Goal: Task Accomplishment & Management: Manage account settings

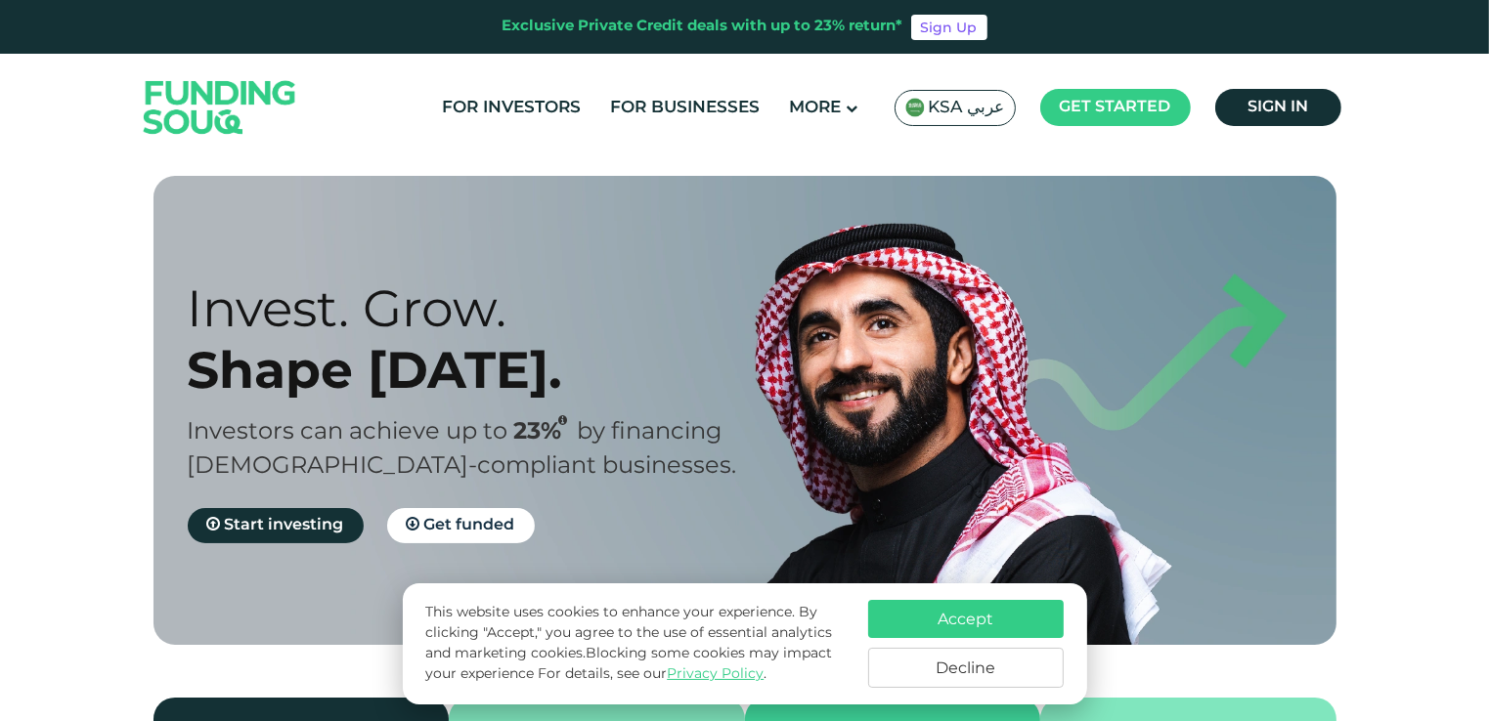
click at [988, 119] on div "KSA عربي" at bounding box center [954, 108] width 121 height 36
click at [962, 624] on button "Accept" at bounding box center [966, 619] width 196 height 38
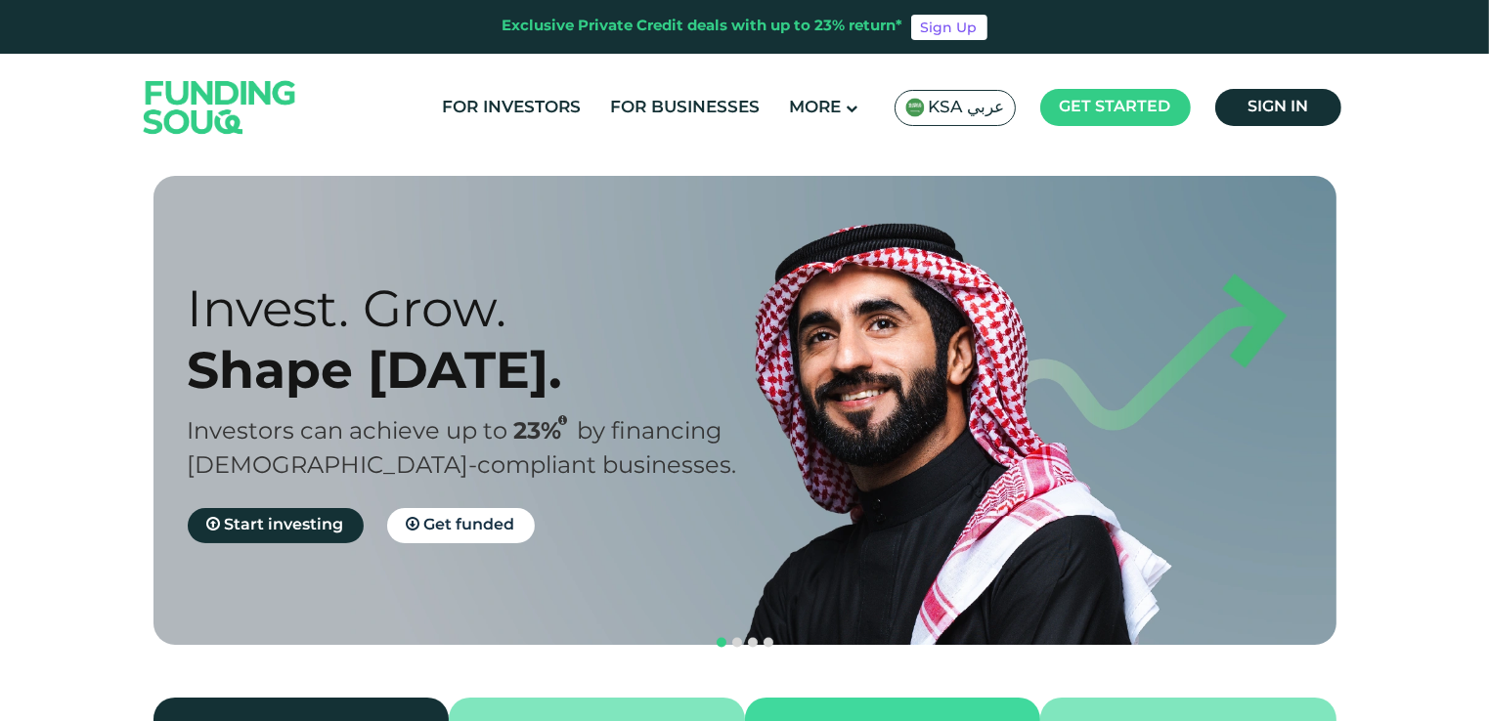
click at [970, 104] on span "KSA عربي" at bounding box center [967, 108] width 76 height 22
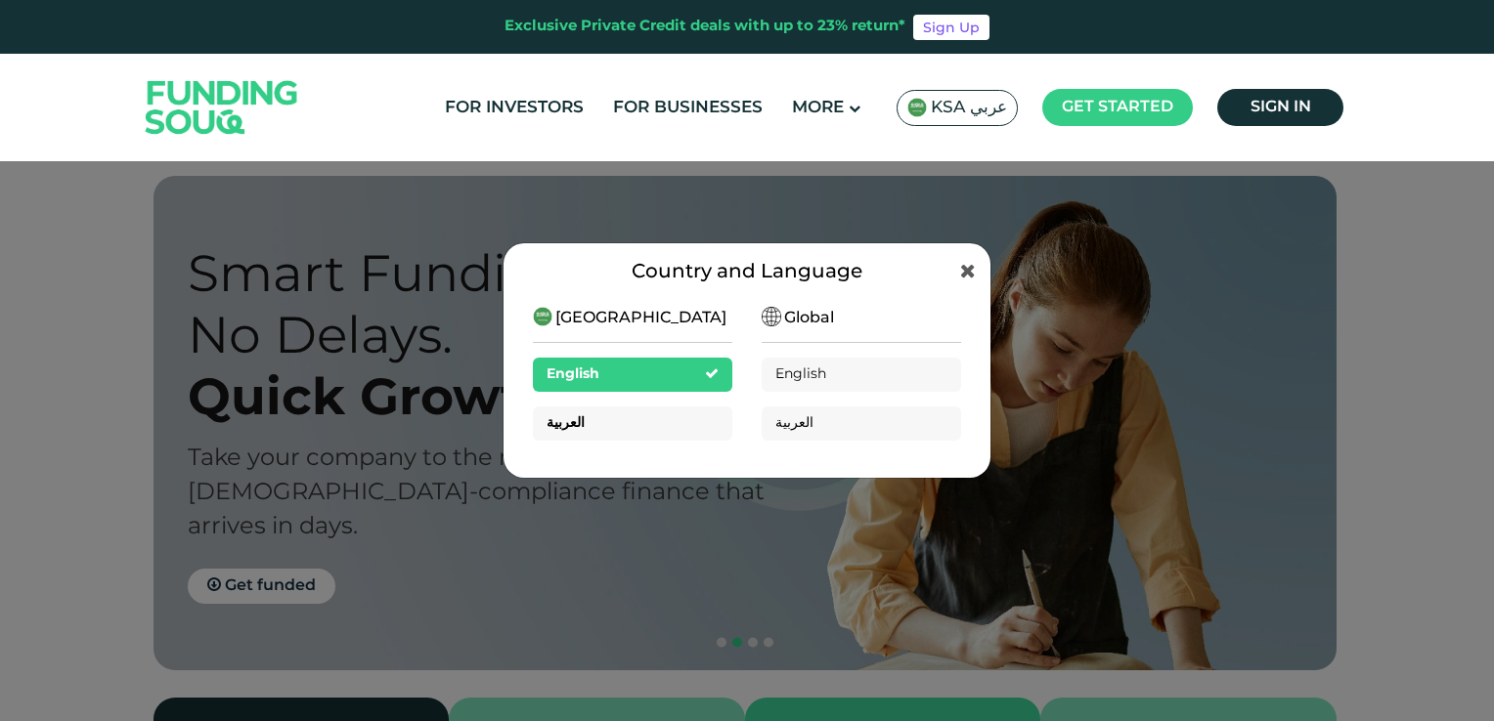
click at [643, 429] on div "العربية" at bounding box center [632, 424] width 199 height 34
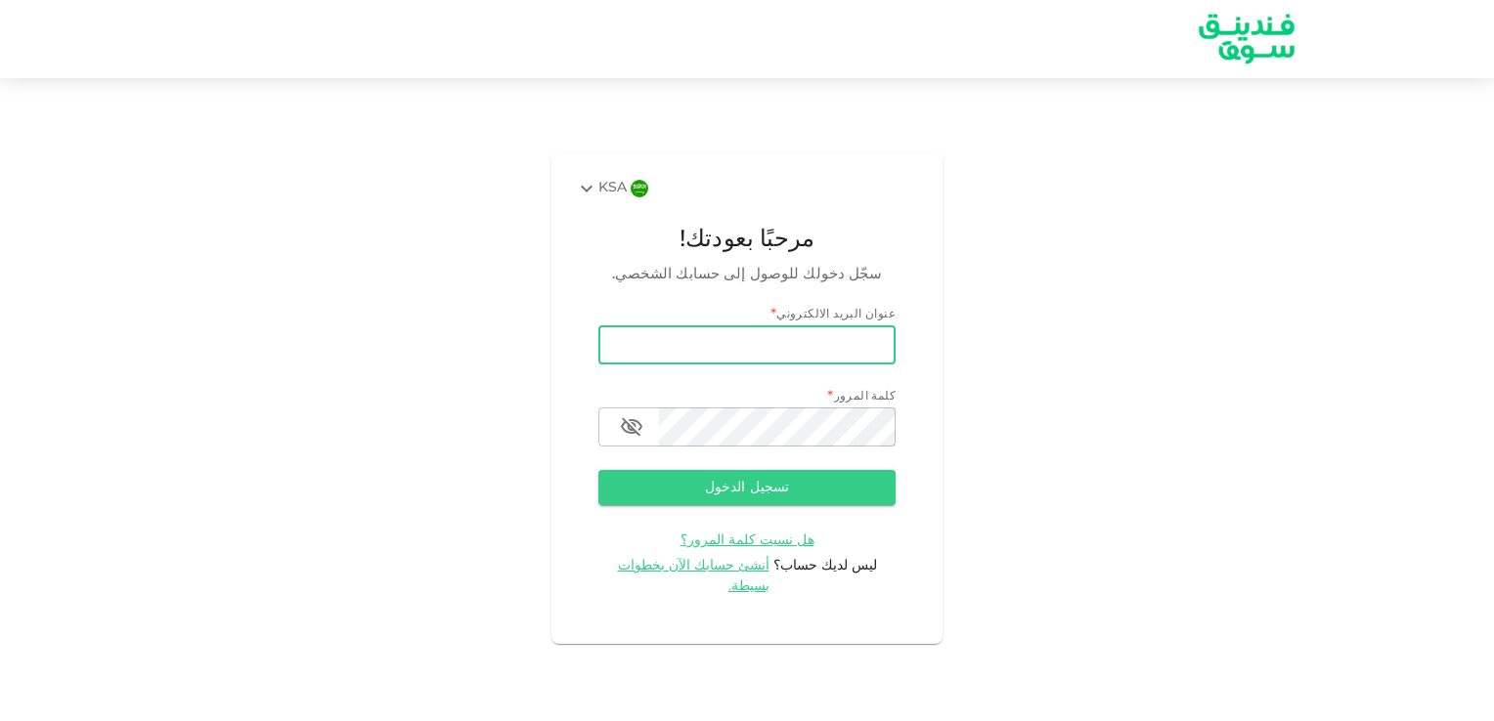
click at [722, 358] on input "email" at bounding box center [746, 345] width 297 height 39
type input "[EMAIL_ADDRESS][DOMAIN_NAME]"
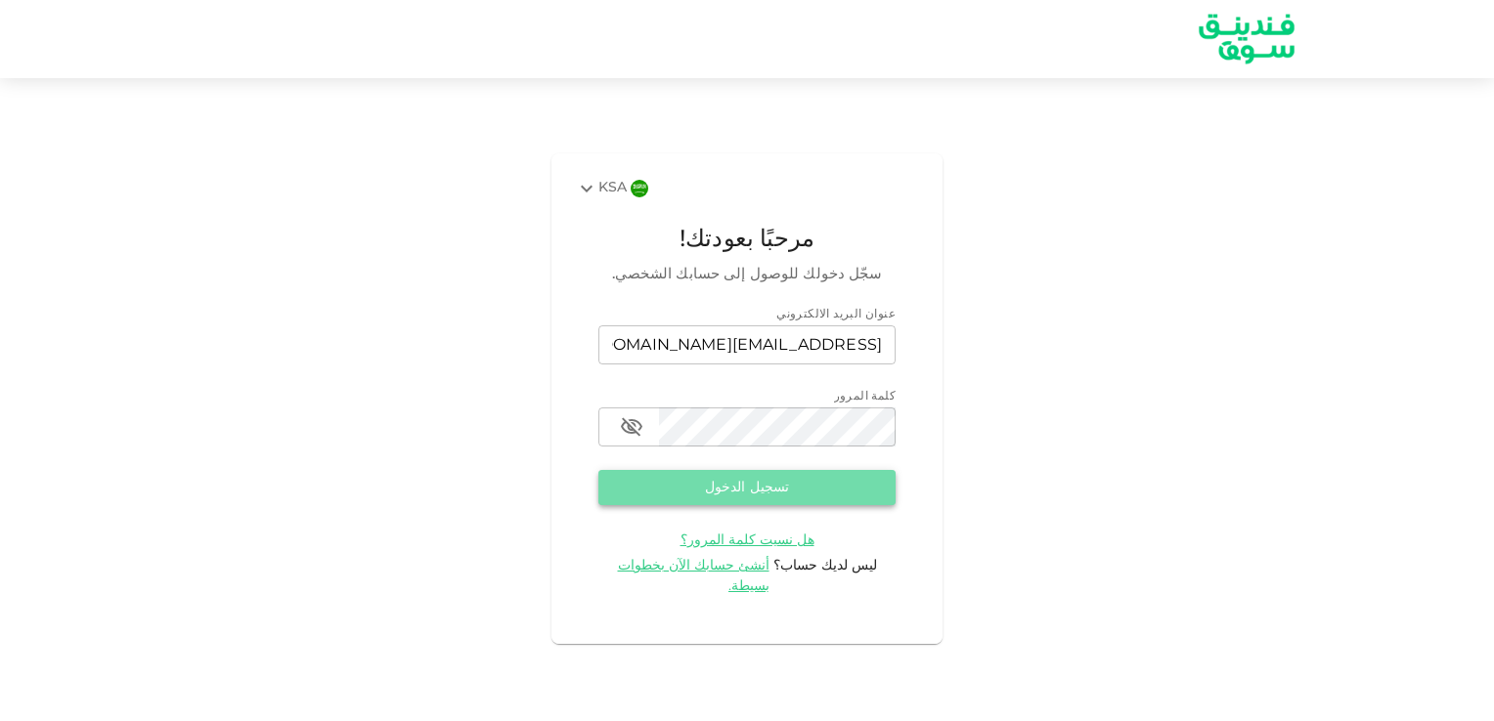
click at [758, 505] on button "تسجيل الدخول" at bounding box center [746, 487] width 297 height 35
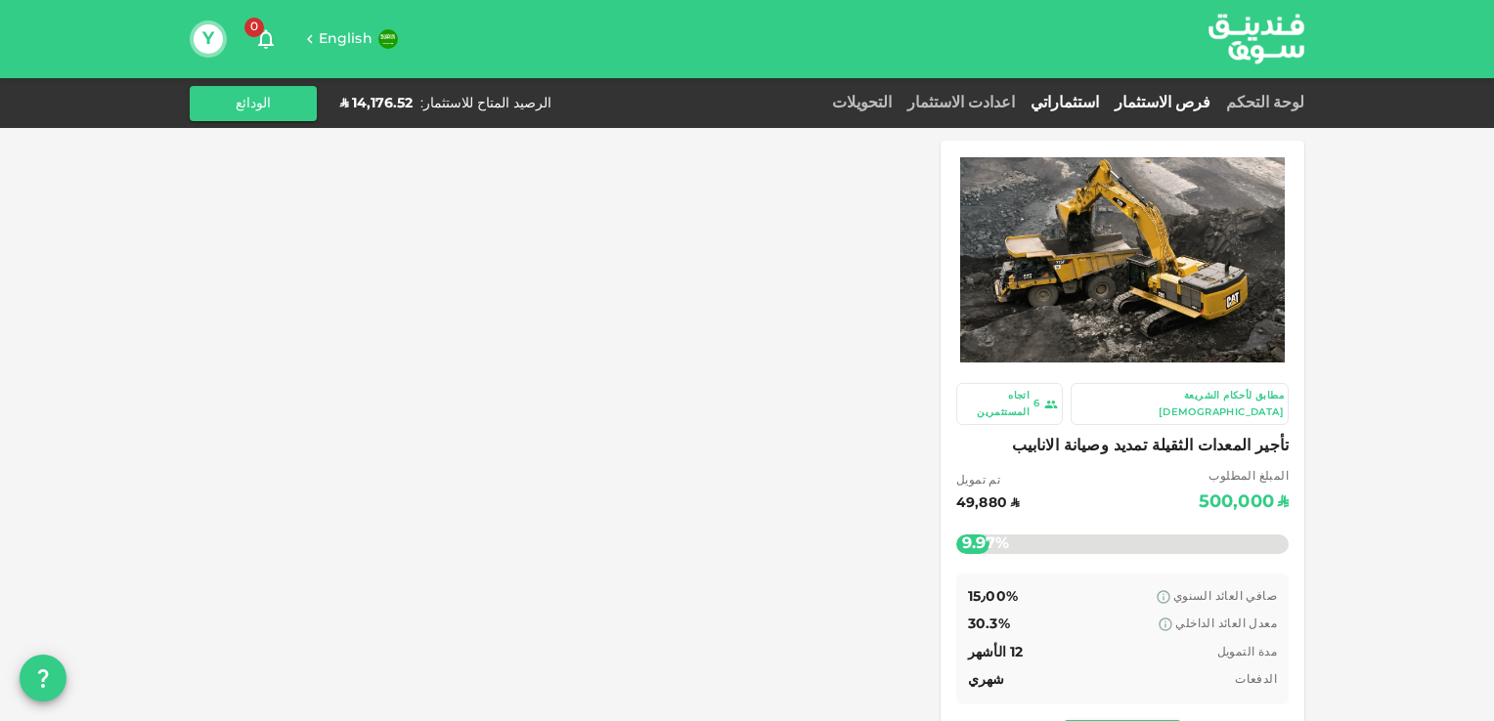
click at [1099, 108] on link "استثماراتي" at bounding box center [1065, 103] width 84 height 15
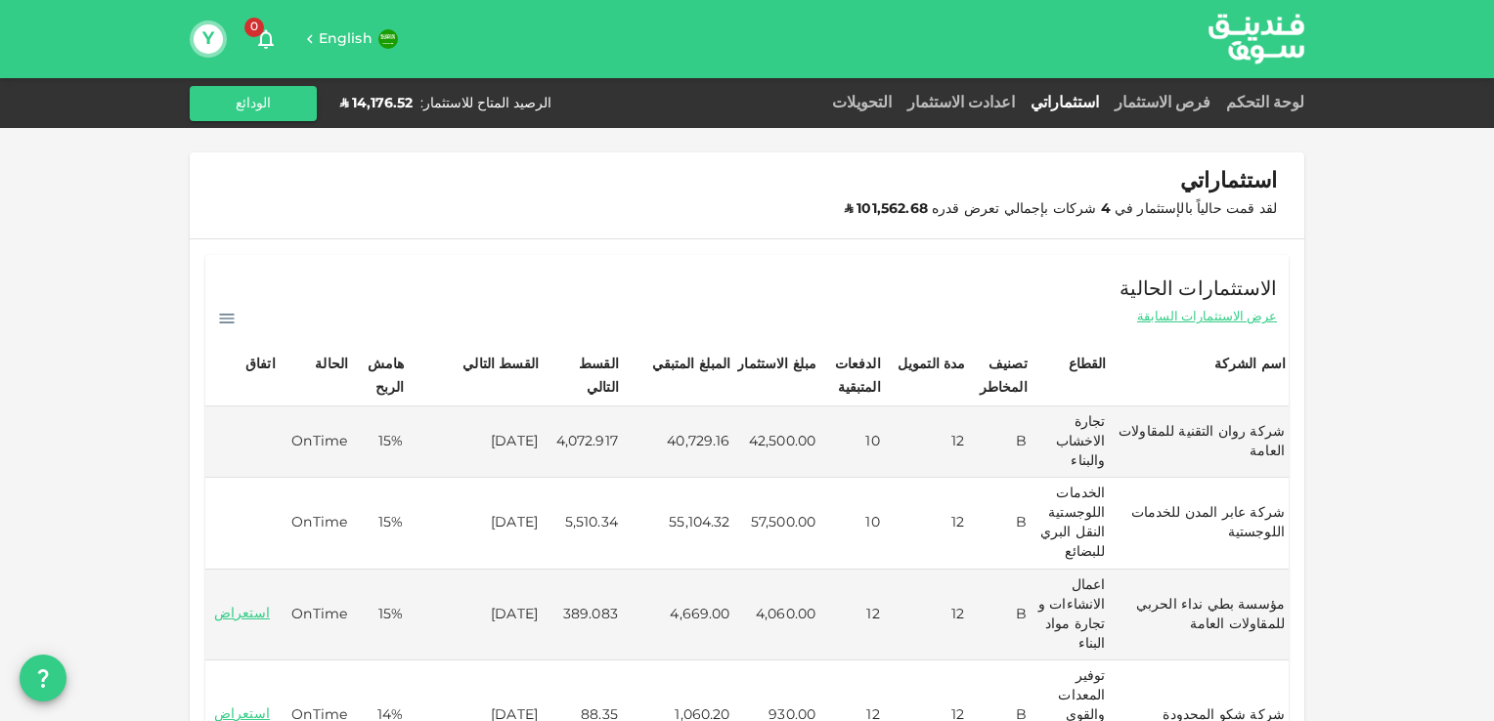
scroll to position [149, 0]
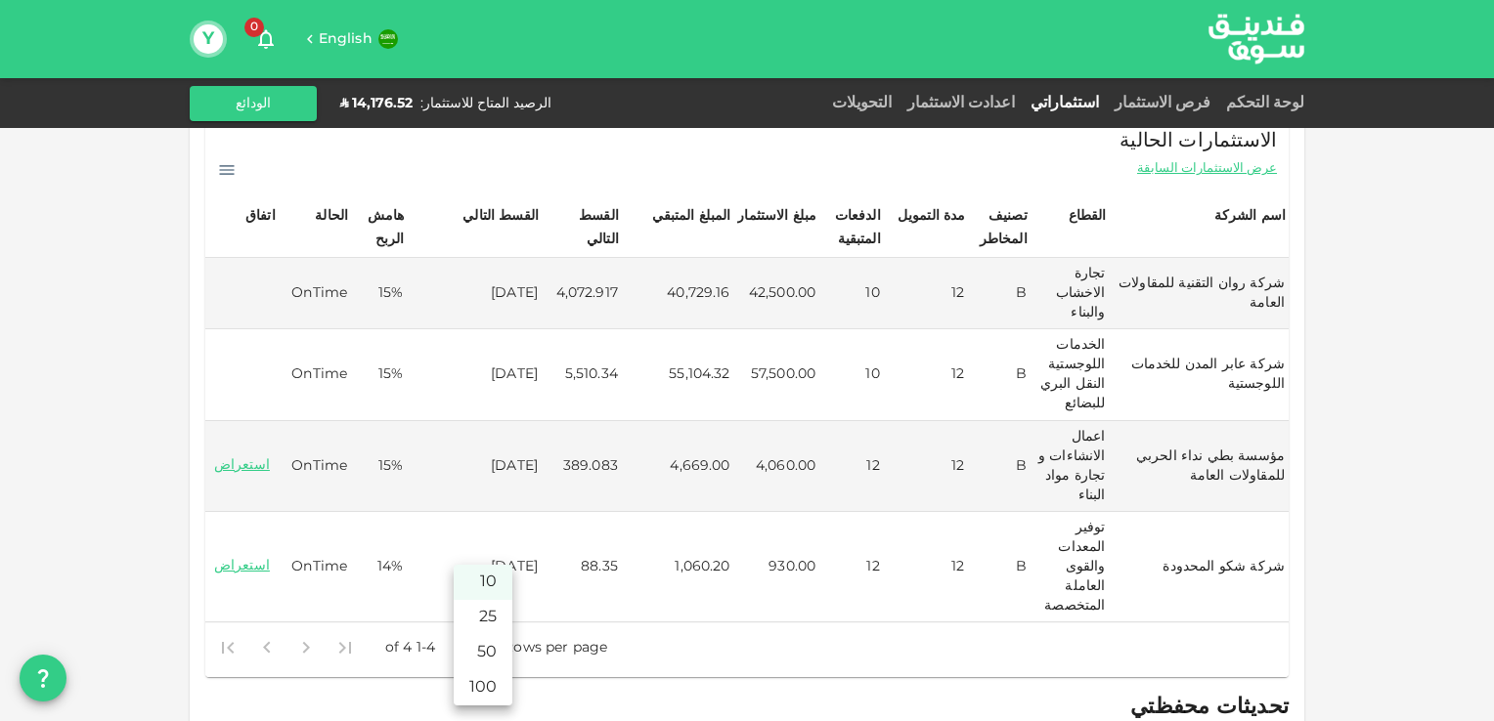
click at [477, 646] on body "English 0 Y لوحة التحكم فرص الاستثمار استثماراتي اعدادت الاستثمار التحويلات الر…" at bounding box center [747, 360] width 1494 height 721
click at [491, 679] on li "100" at bounding box center [483, 688] width 59 height 35
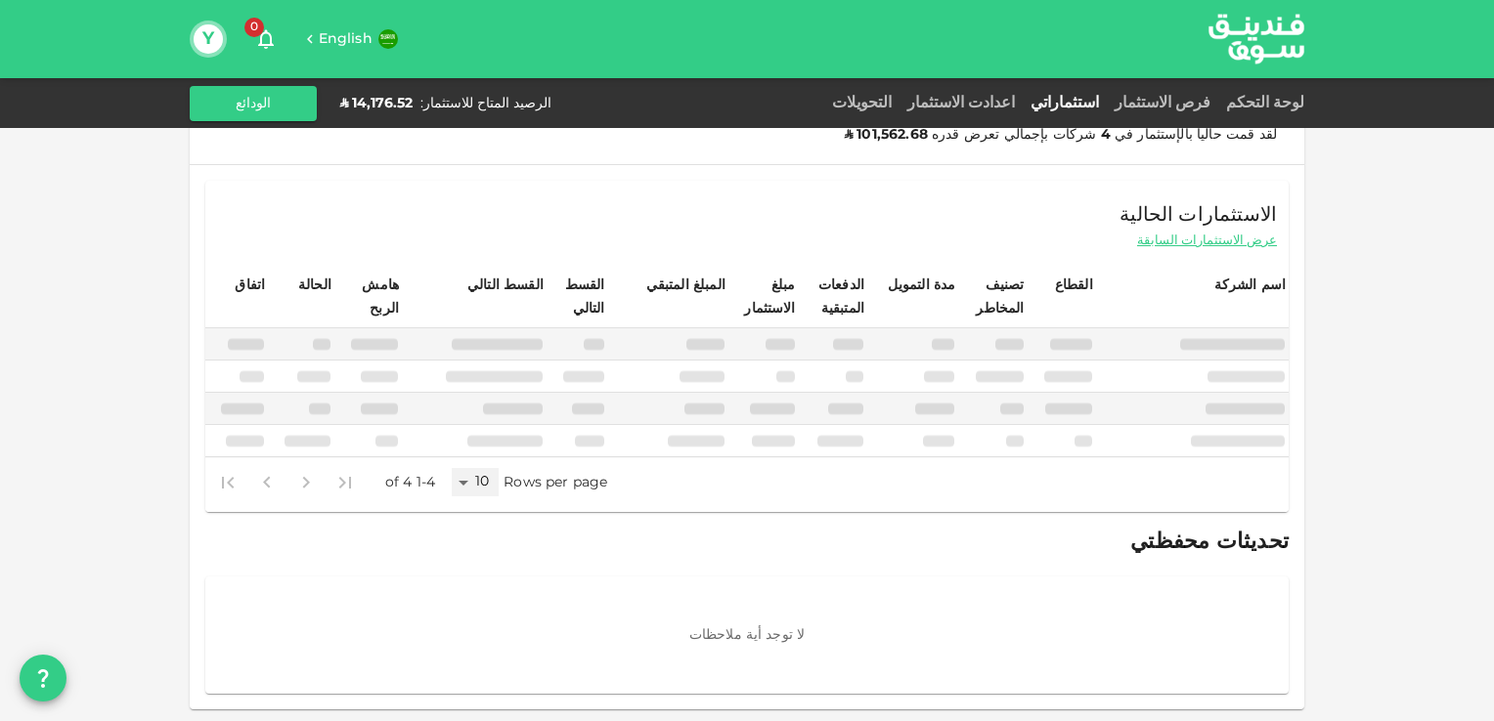
scroll to position [72, 0]
type input "100"
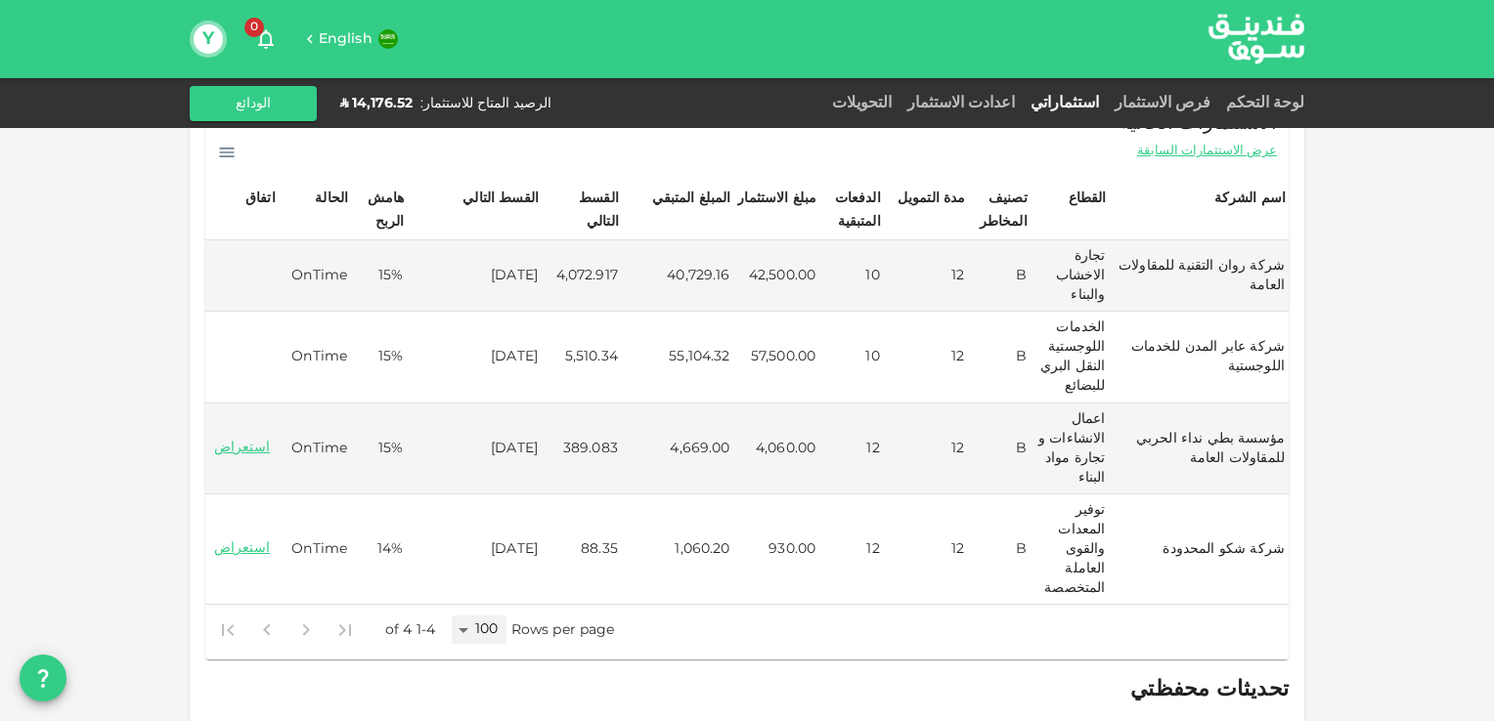
scroll to position [165, 0]
click at [899, 108] on link "التحويلات" at bounding box center [861, 103] width 75 height 15
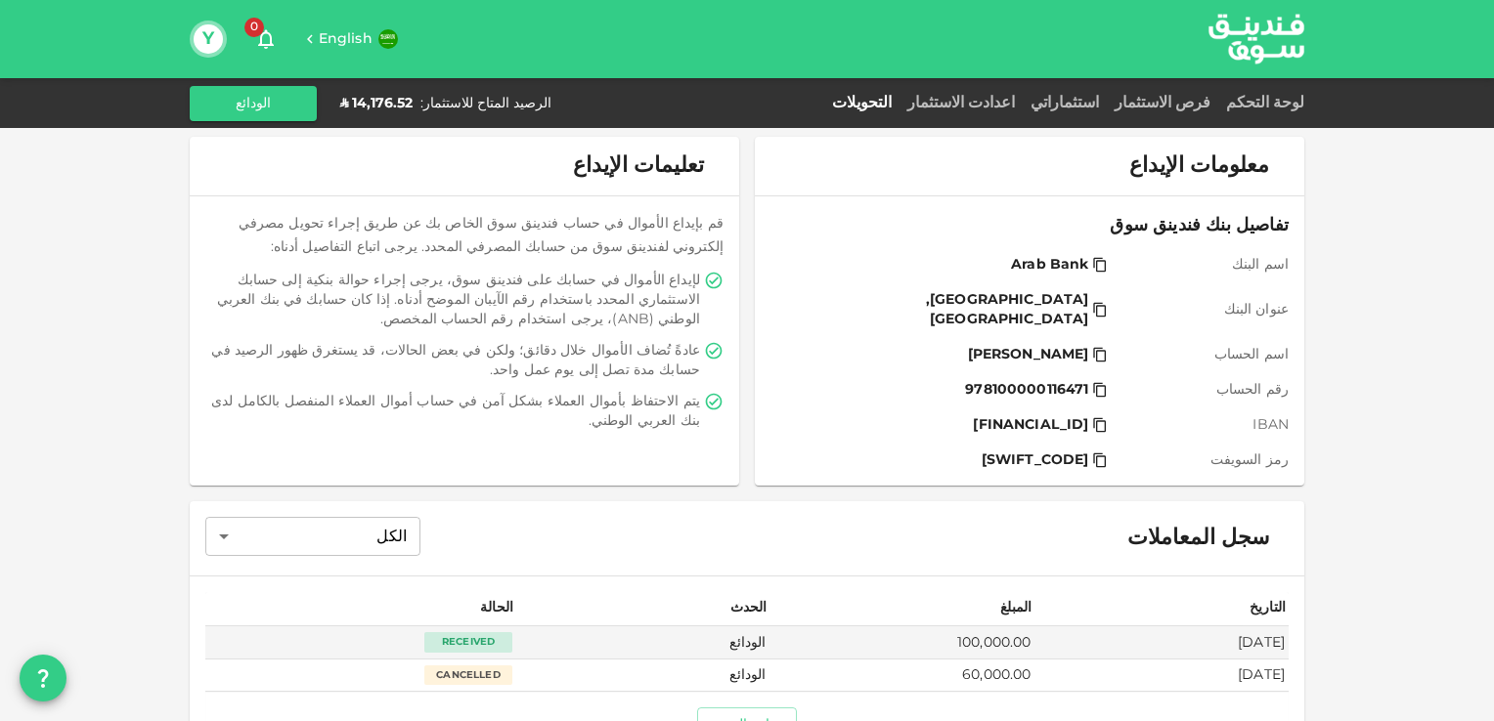
scroll to position [113, 0]
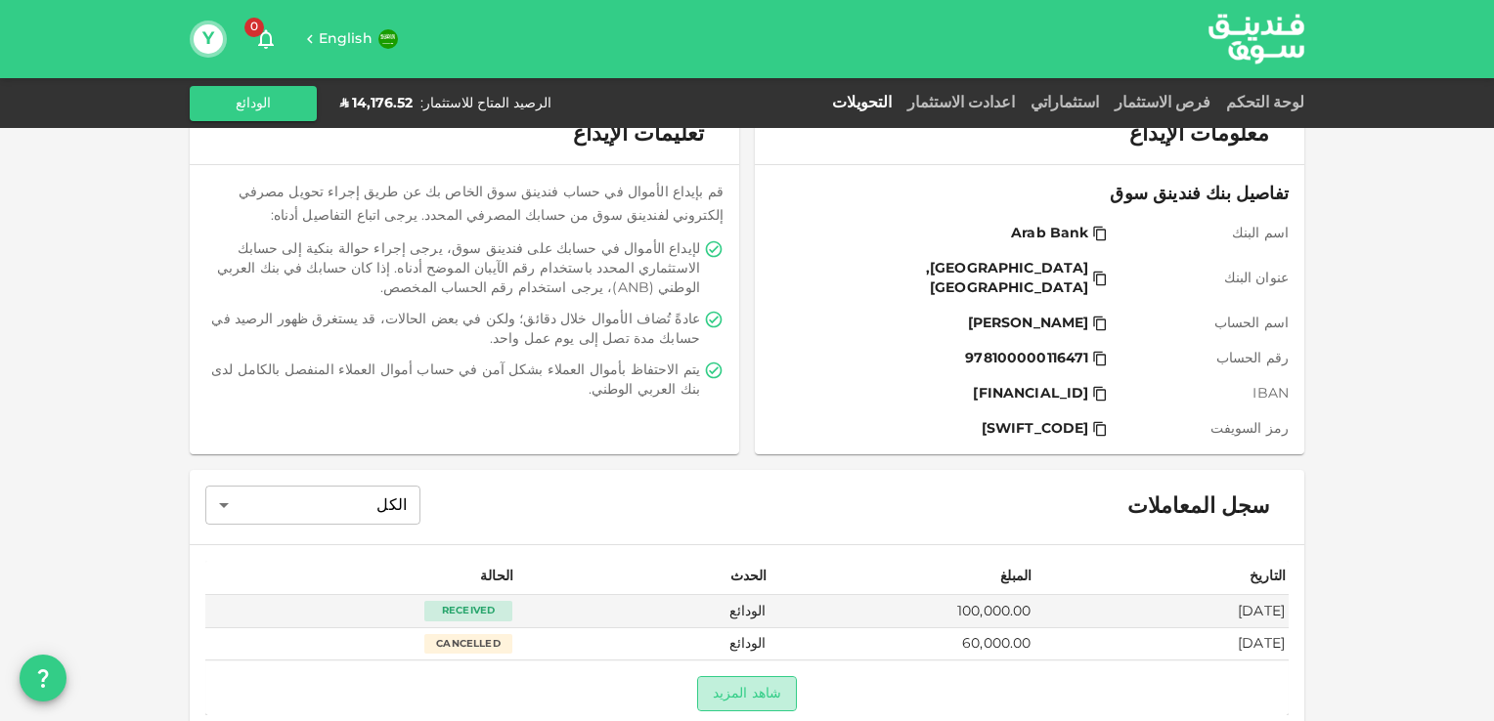
click at [769, 676] on button "شاهد المزيد" at bounding box center [747, 693] width 100 height 35
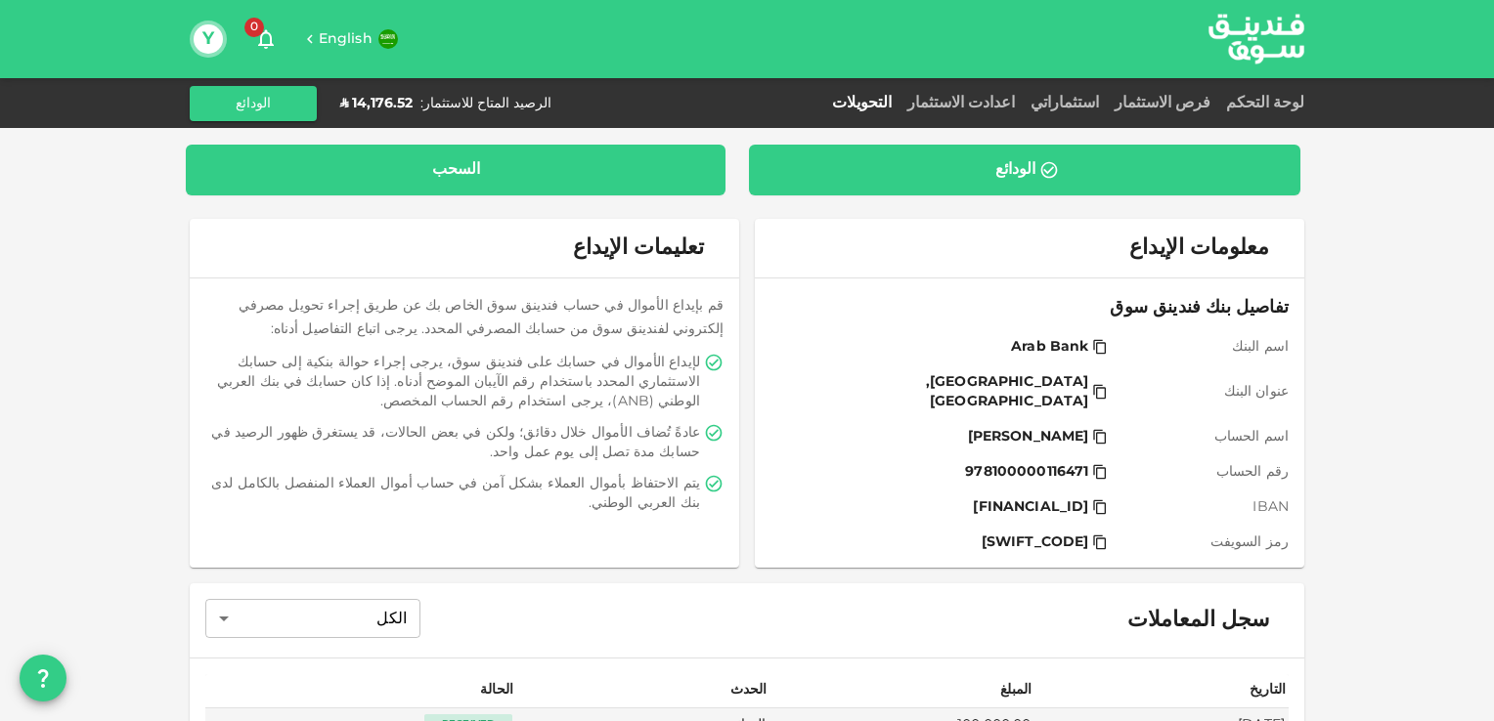
click at [551, 160] on div "السحب" at bounding box center [455, 170] width 508 height 20
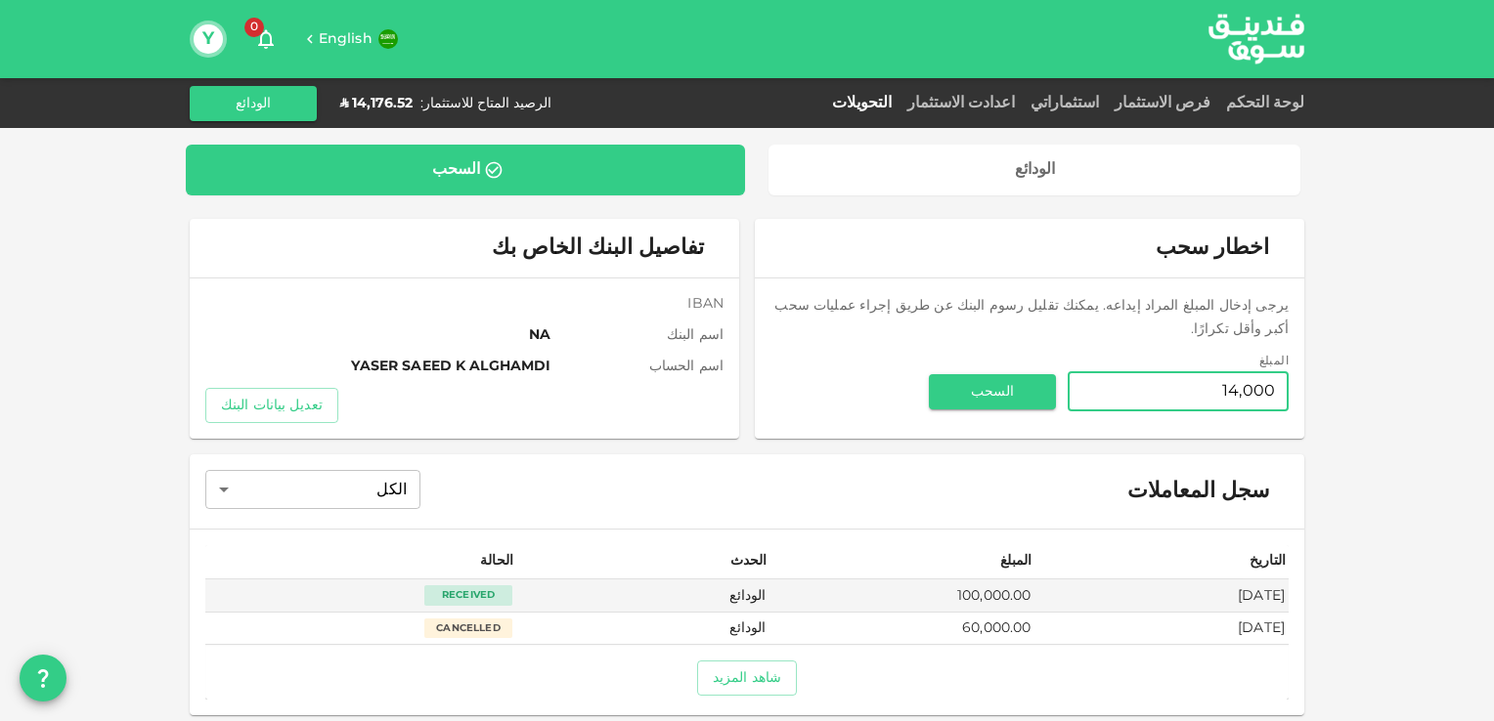
scroll to position [4, 0]
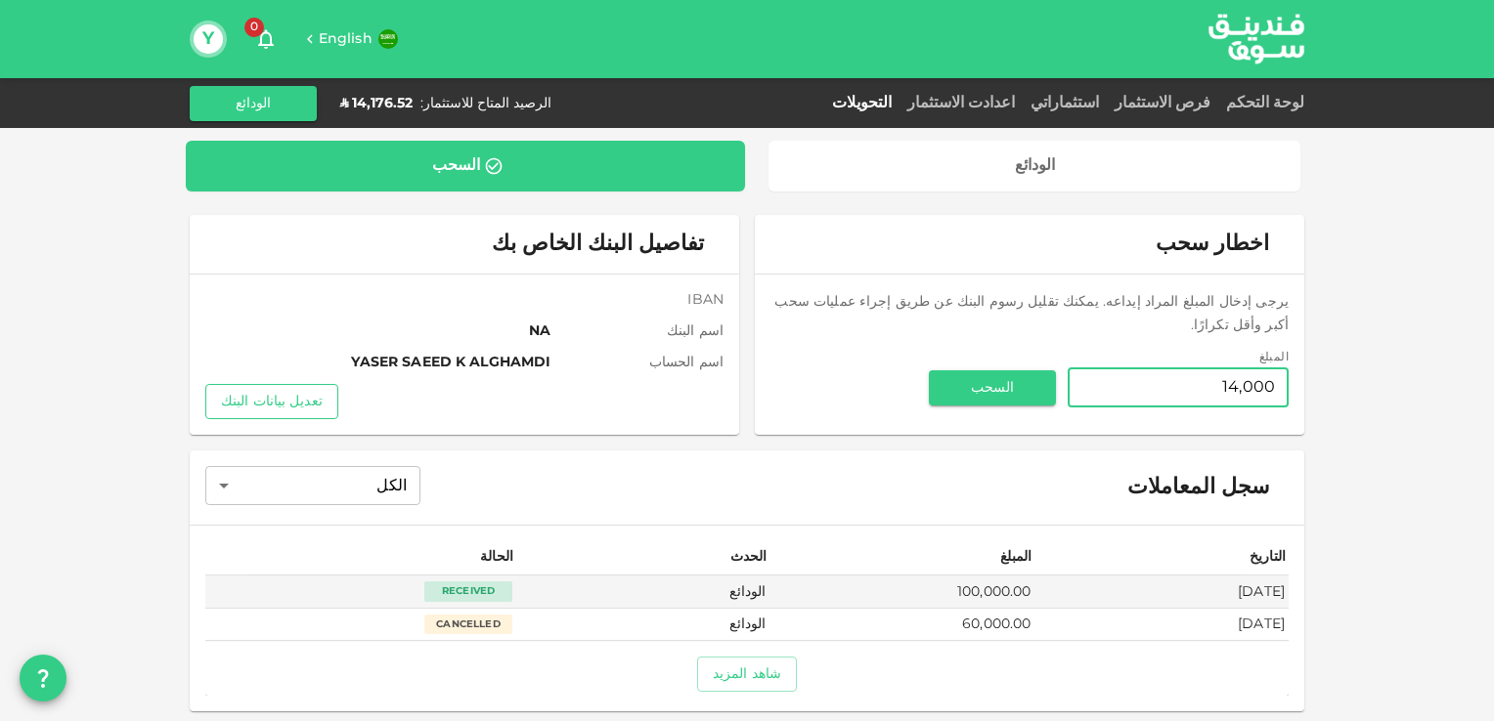
type input "14,000"
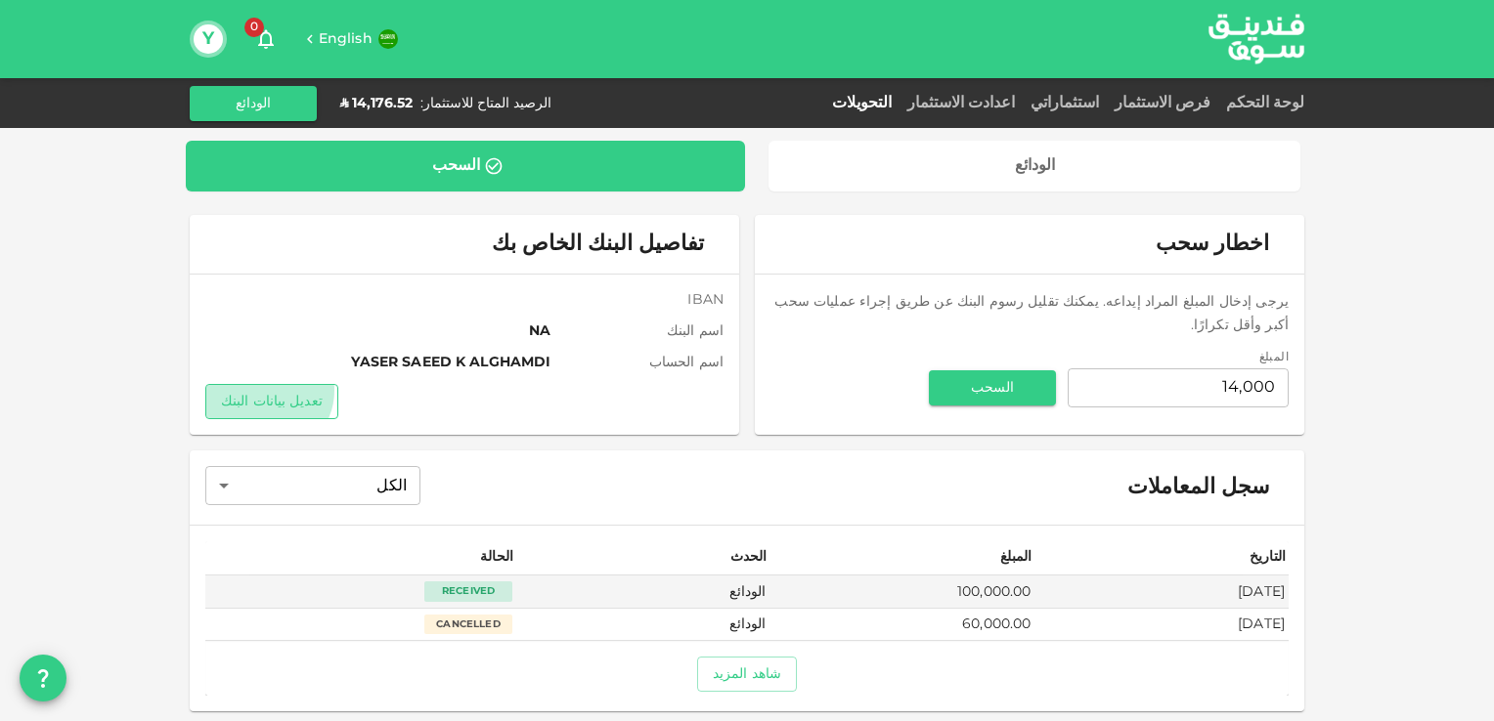
click at [274, 390] on button "تعديل بيانات البنك" at bounding box center [271, 401] width 133 height 35
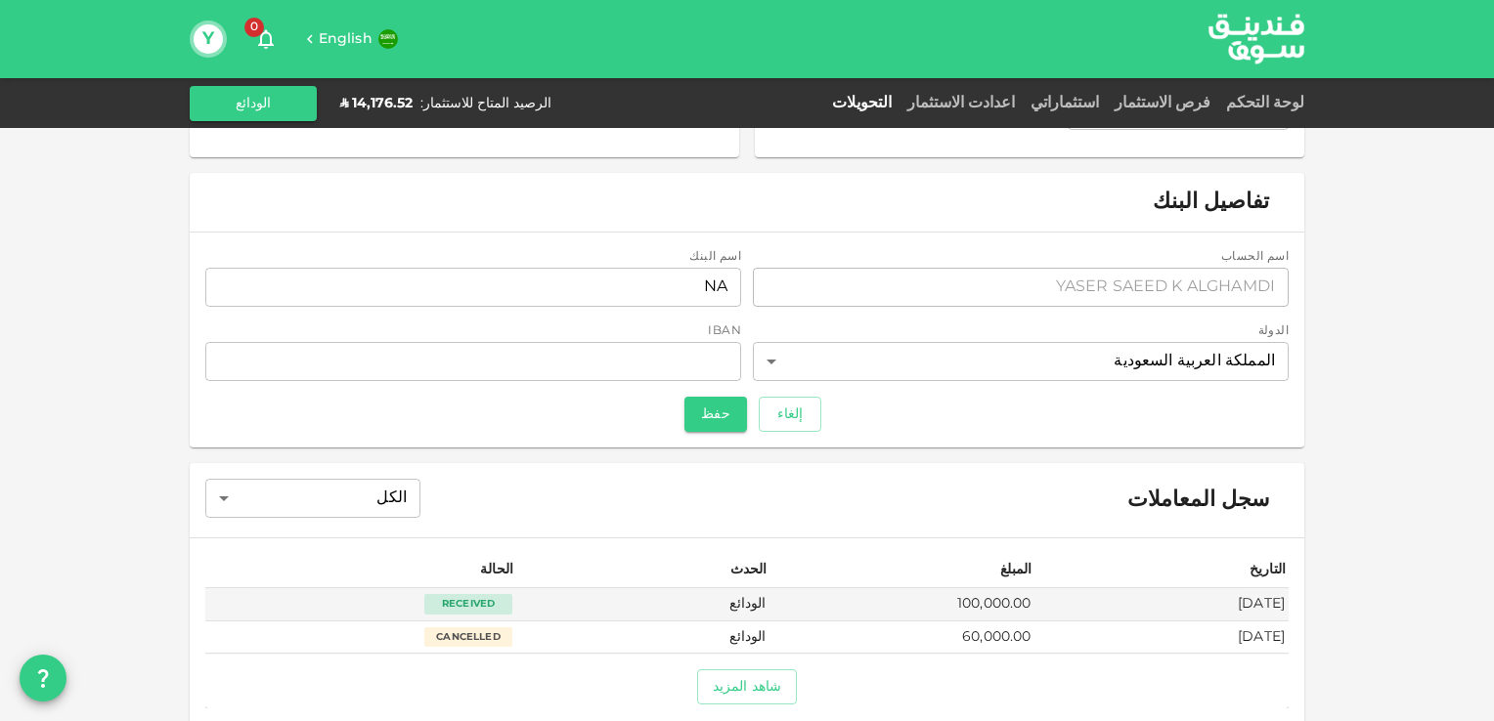
scroll to position [283, 0]
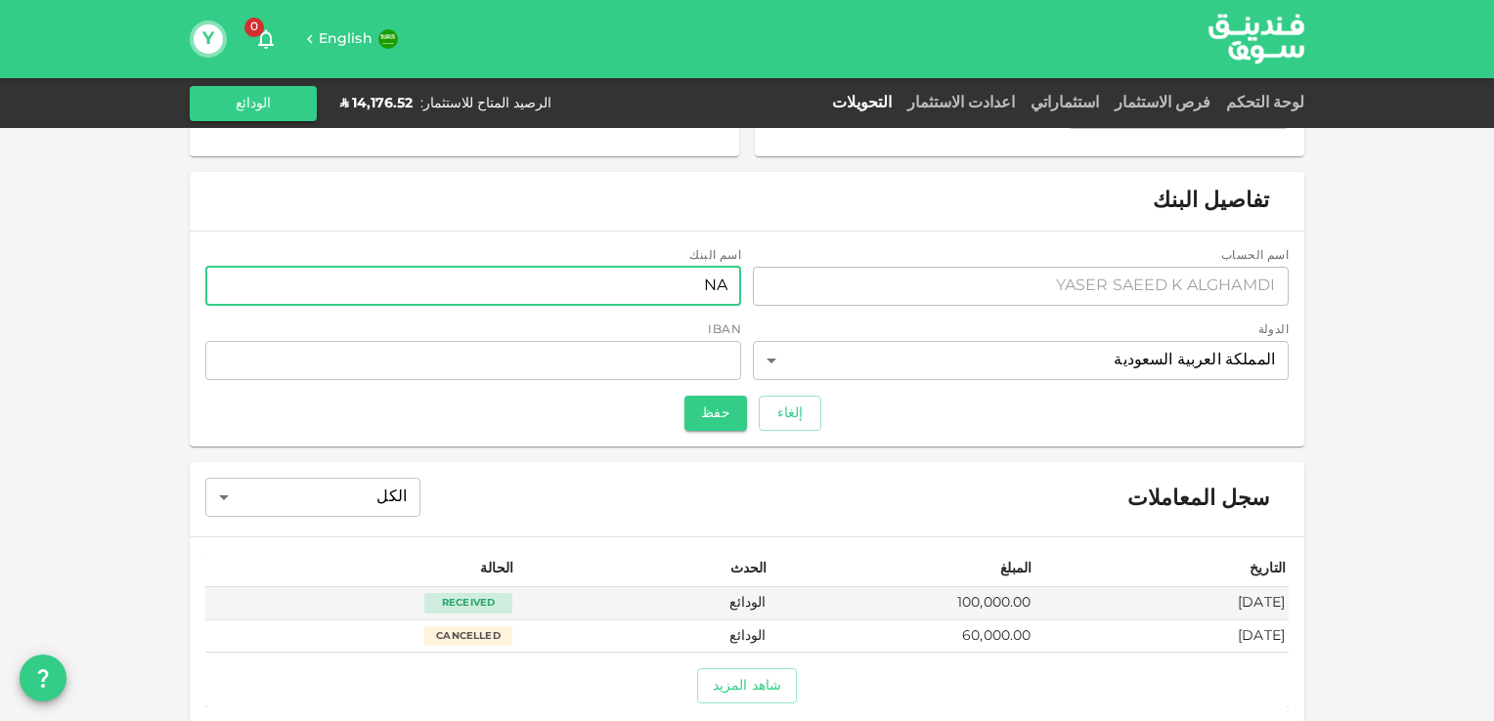
click at [734, 294] on input "NA" at bounding box center [473, 286] width 536 height 39
click at [716, 281] on input "NA" at bounding box center [473, 286] width 536 height 39
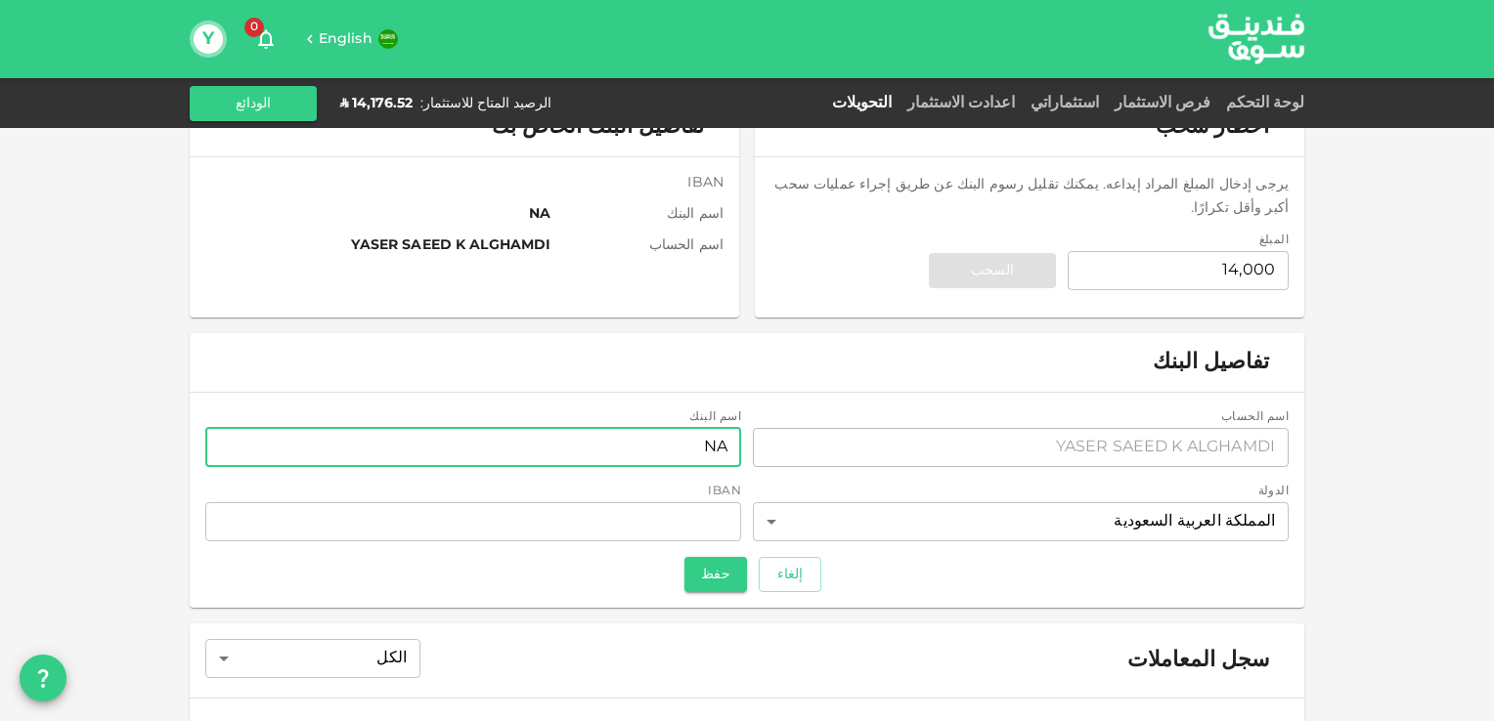
scroll to position [119, 0]
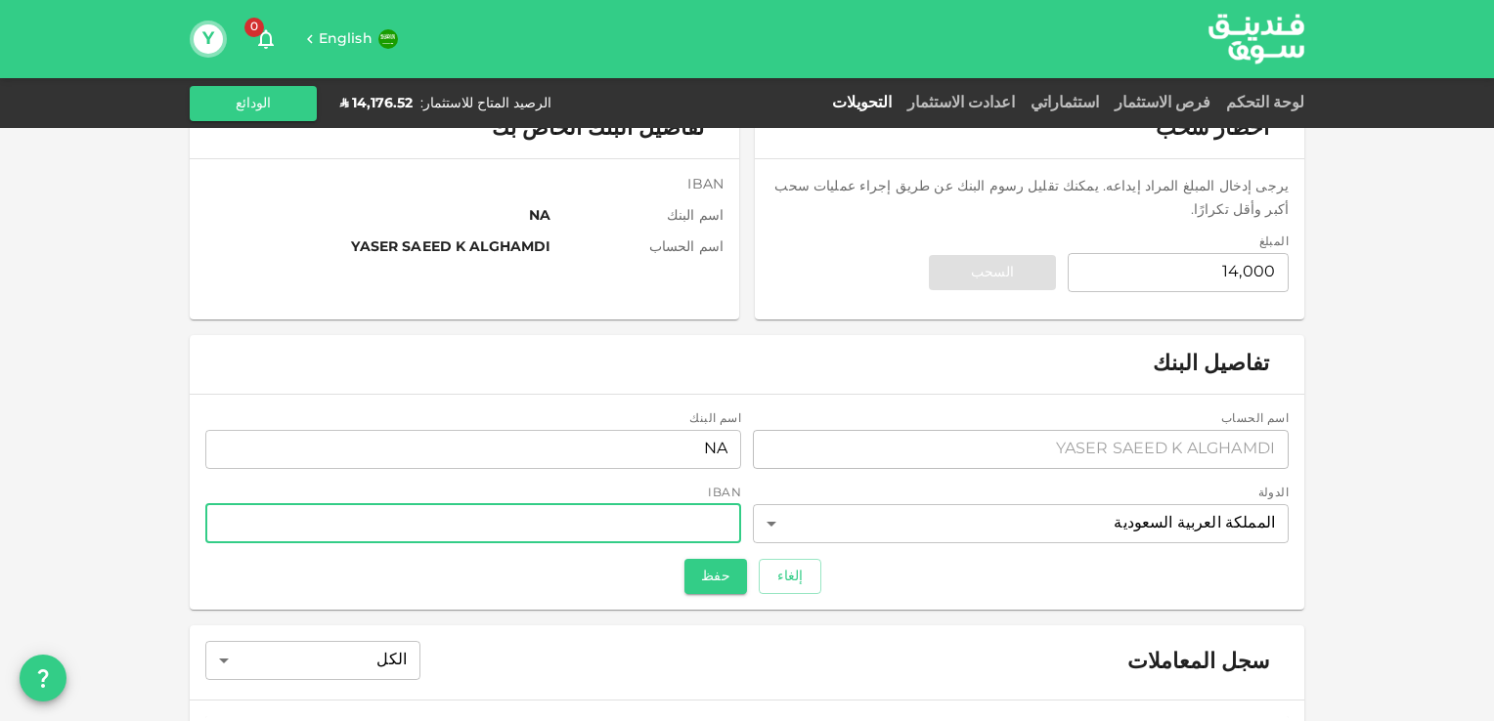
click at [700, 512] on input "iban" at bounding box center [473, 523] width 536 height 39
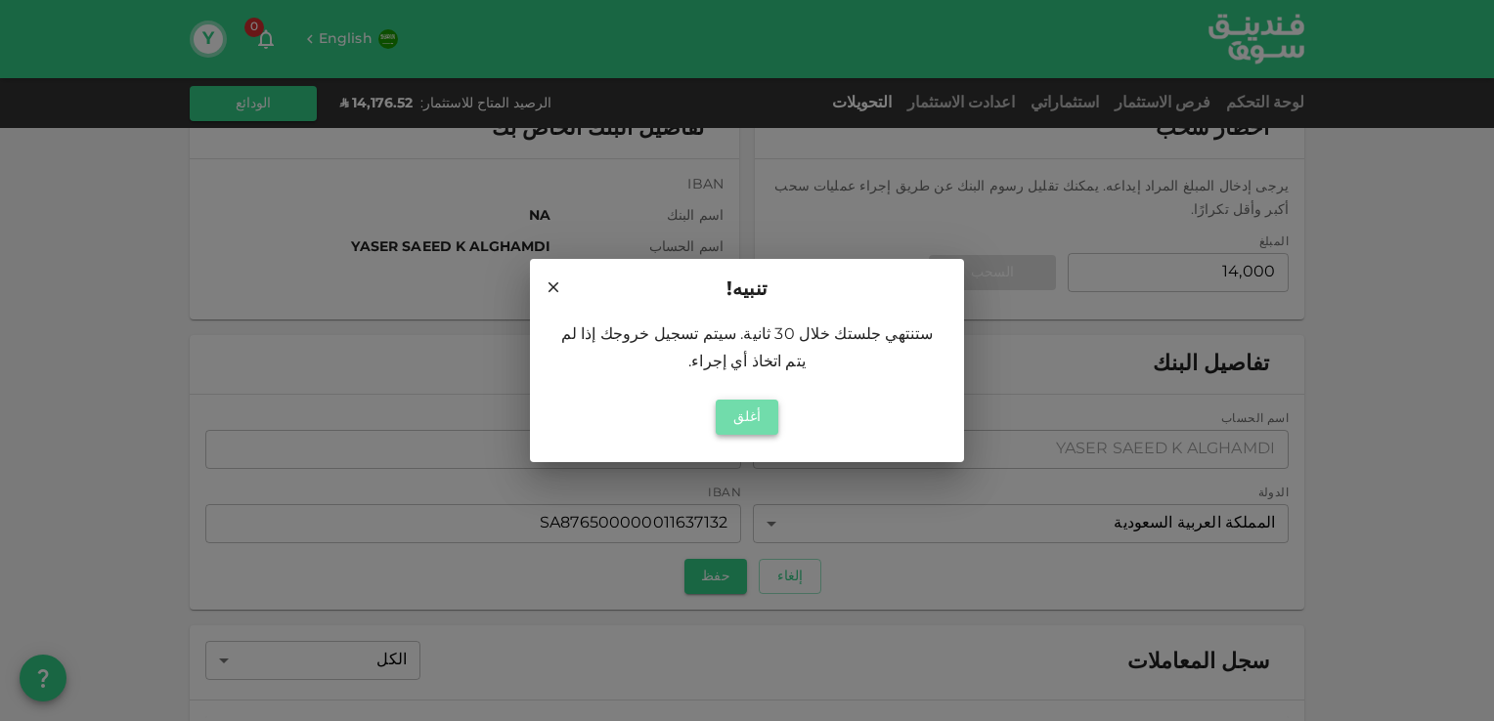
click at [749, 406] on button "أغلق" at bounding box center [747, 417] width 63 height 35
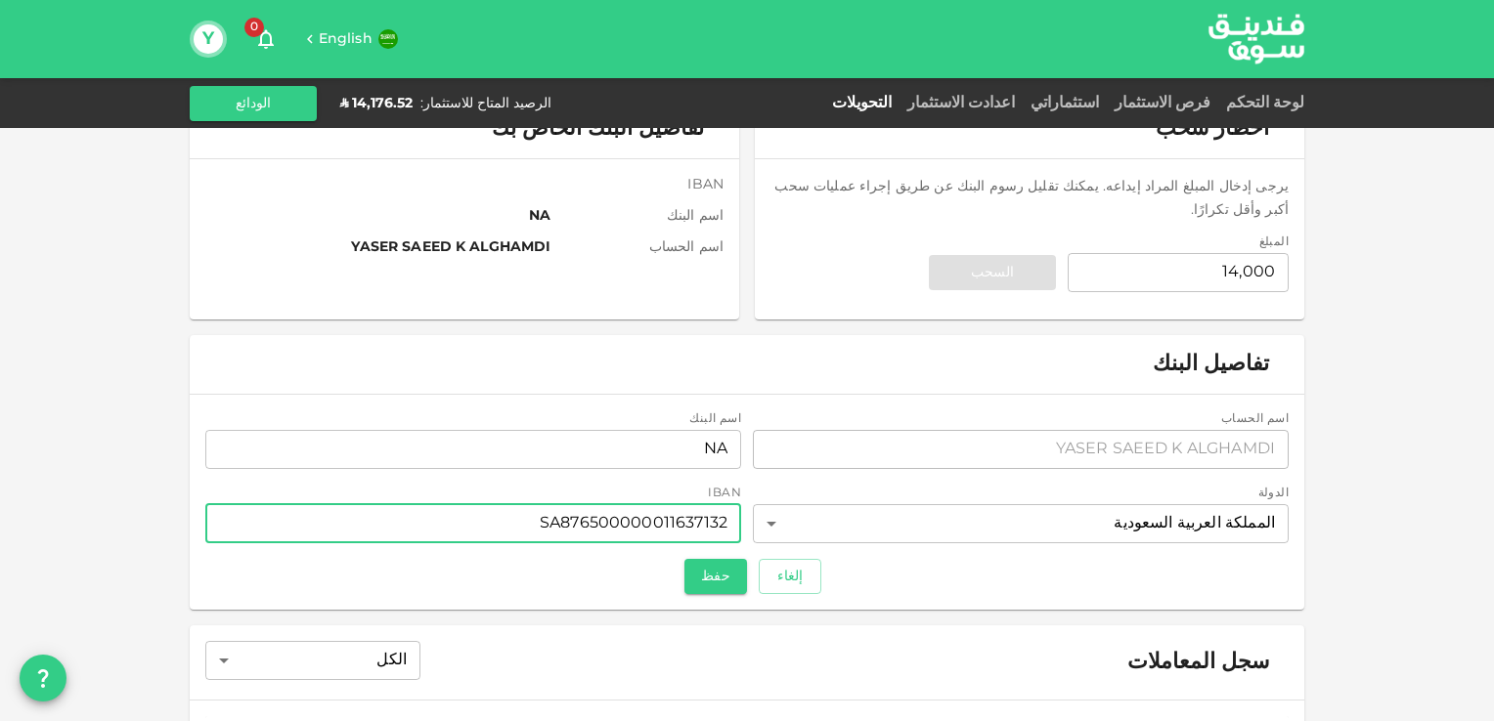
drag, startPoint x: 716, startPoint y: 523, endPoint x: 750, endPoint y: 522, distance: 34.2
click at [750, 522] on div "اسم الحساب accountName YASER SAEED K ALGHAMDI accountName اسم البنك bankName NA…" at bounding box center [746, 479] width 1083 height 137
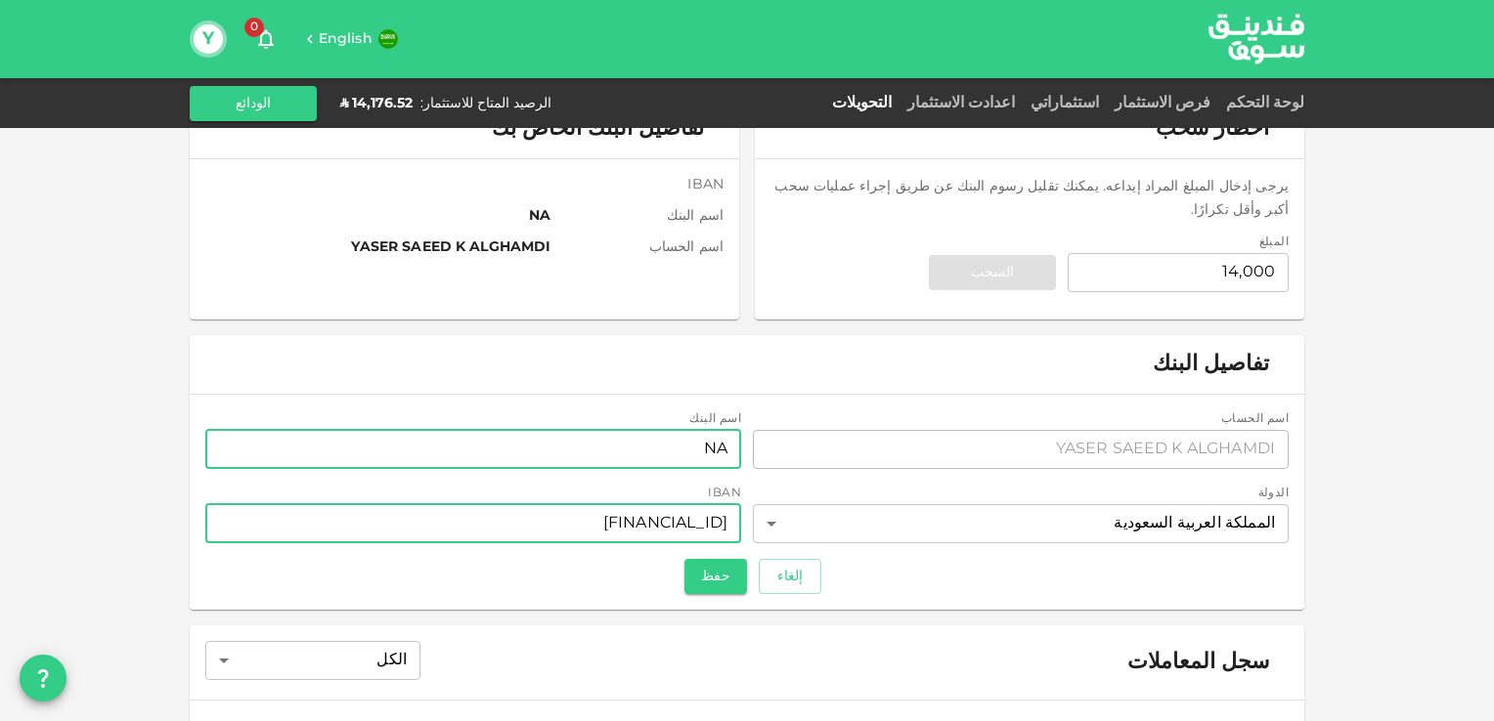
type input "SA8765000000116371327001"
click at [695, 449] on input "NA" at bounding box center [473, 449] width 536 height 39
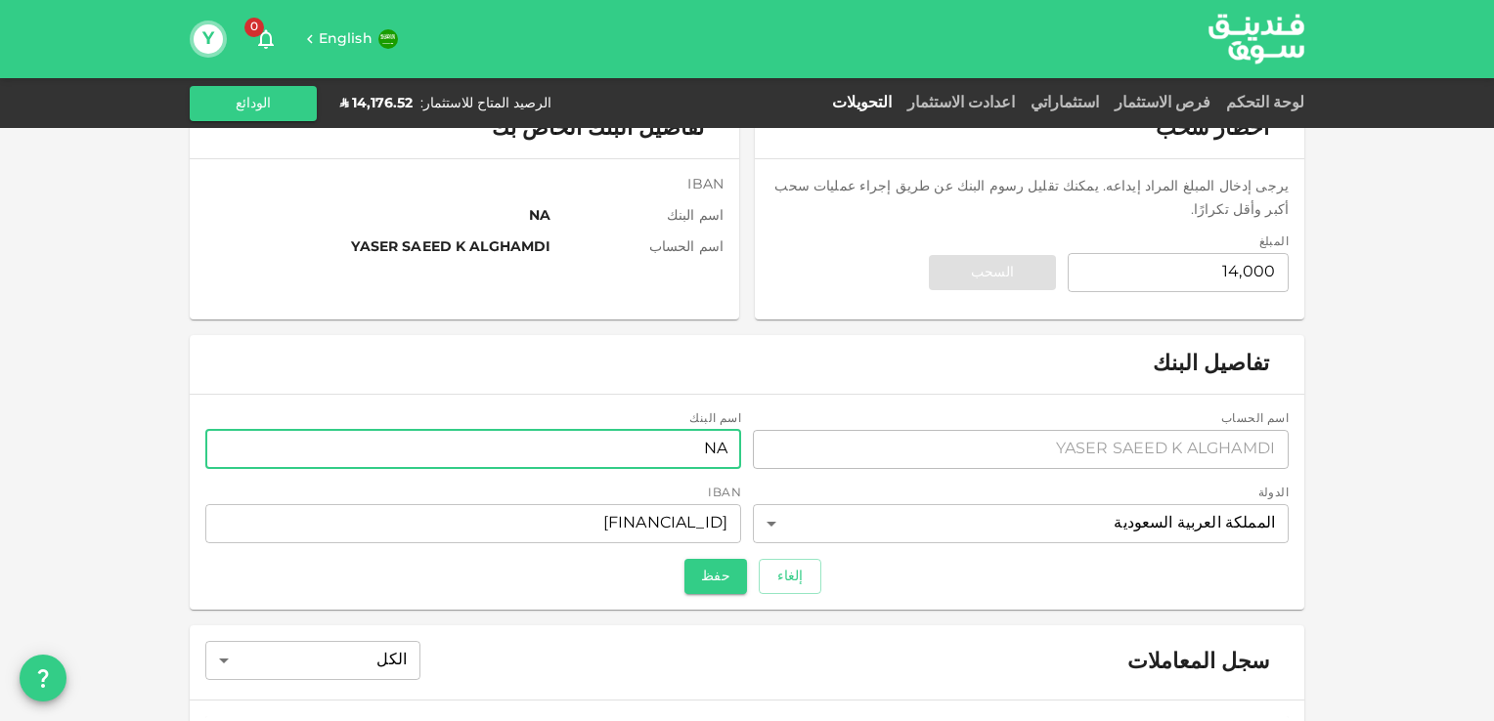
click at [695, 449] on input "NA" at bounding box center [473, 449] width 536 height 39
type input "البنك السعودي للاستثمار"
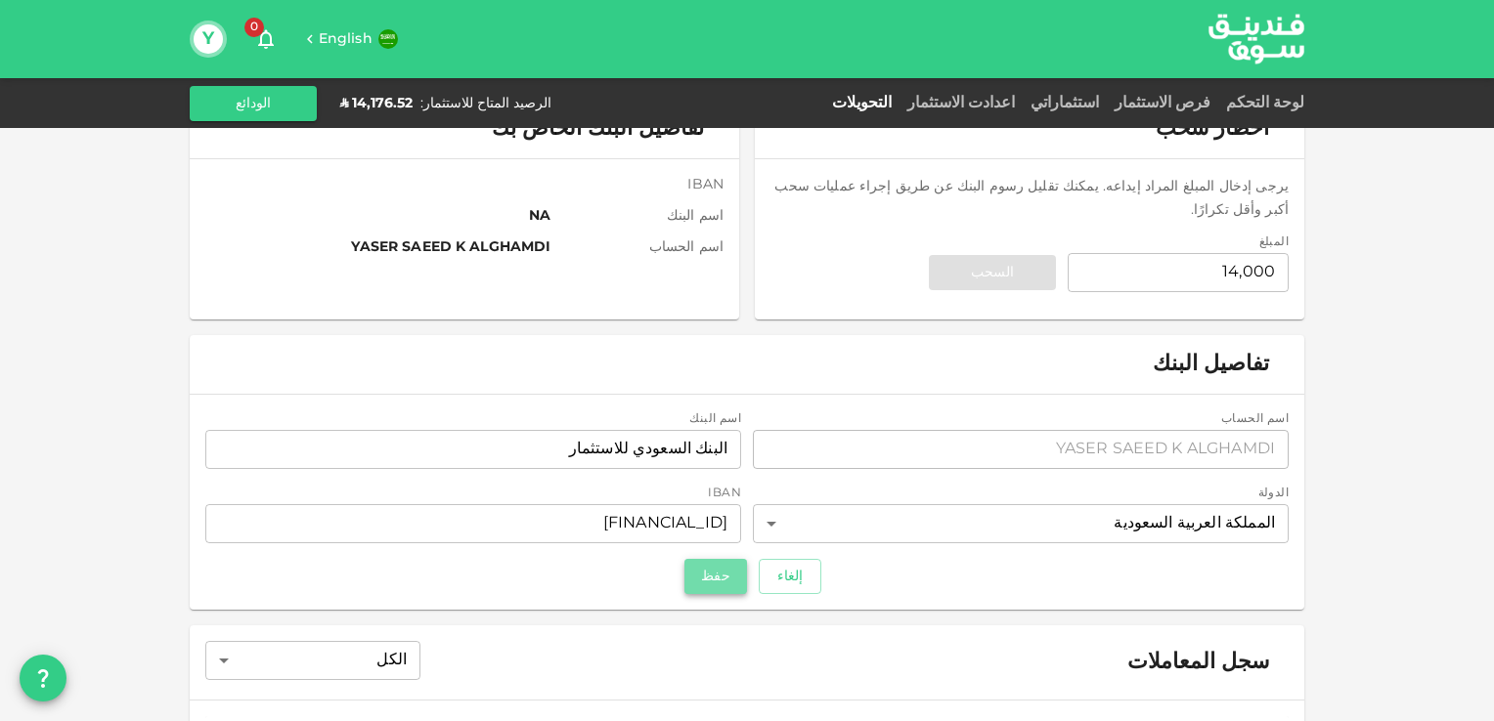
click at [721, 577] on button "حفظ" at bounding box center [715, 576] width 63 height 35
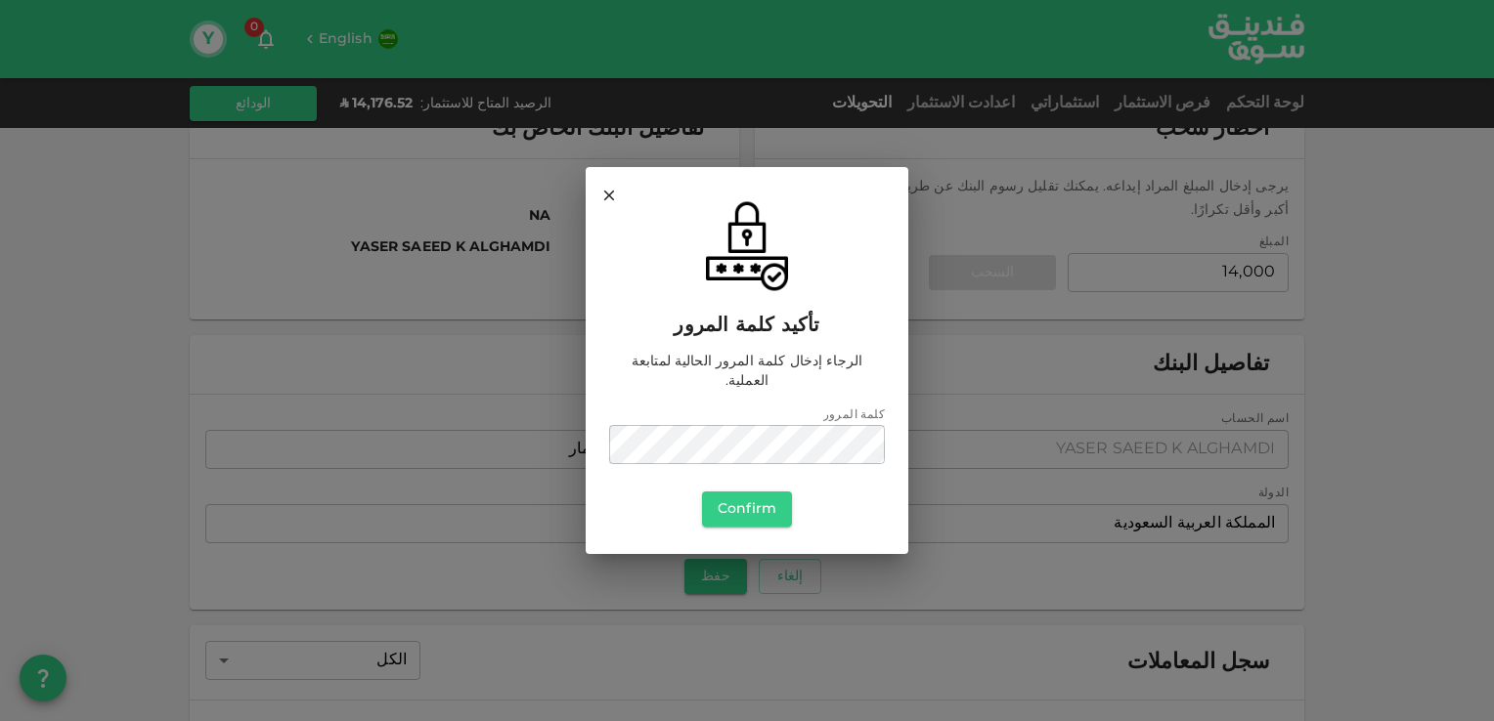
click at [611, 338] on div "تأكيد كلمة المرور" at bounding box center [747, 274] width 276 height 153
click at [731, 500] on button "Confirm" at bounding box center [747, 509] width 90 height 35
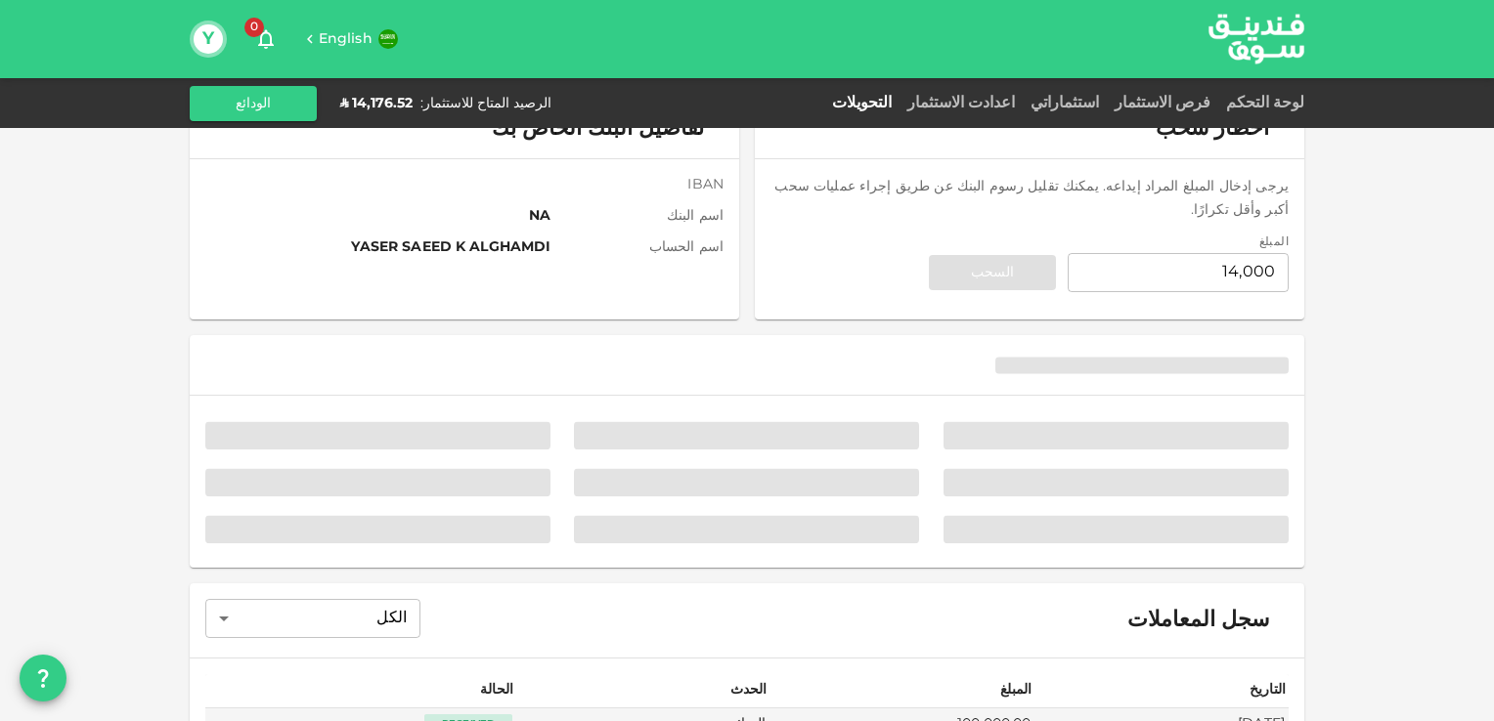
scroll to position [4, 0]
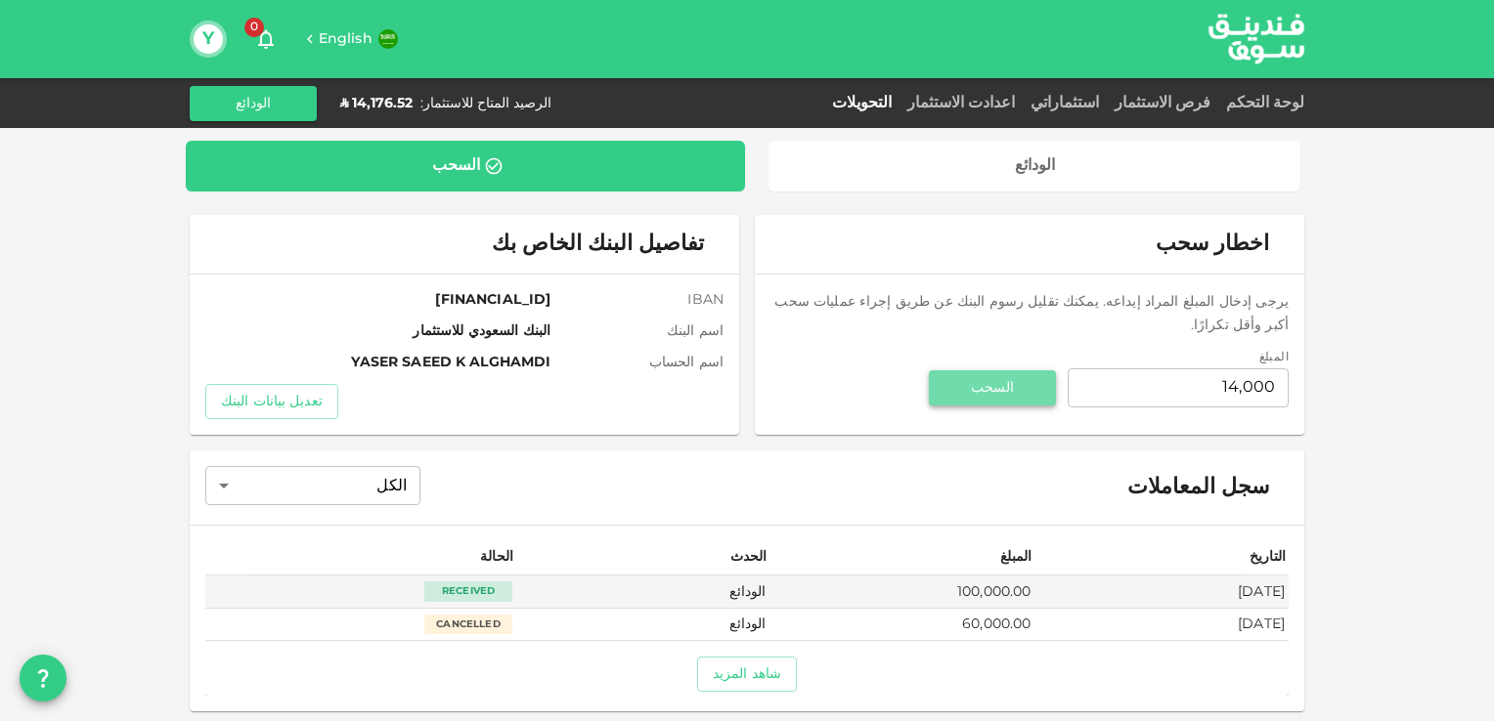
click at [966, 371] on button "السحب" at bounding box center [992, 387] width 127 height 35
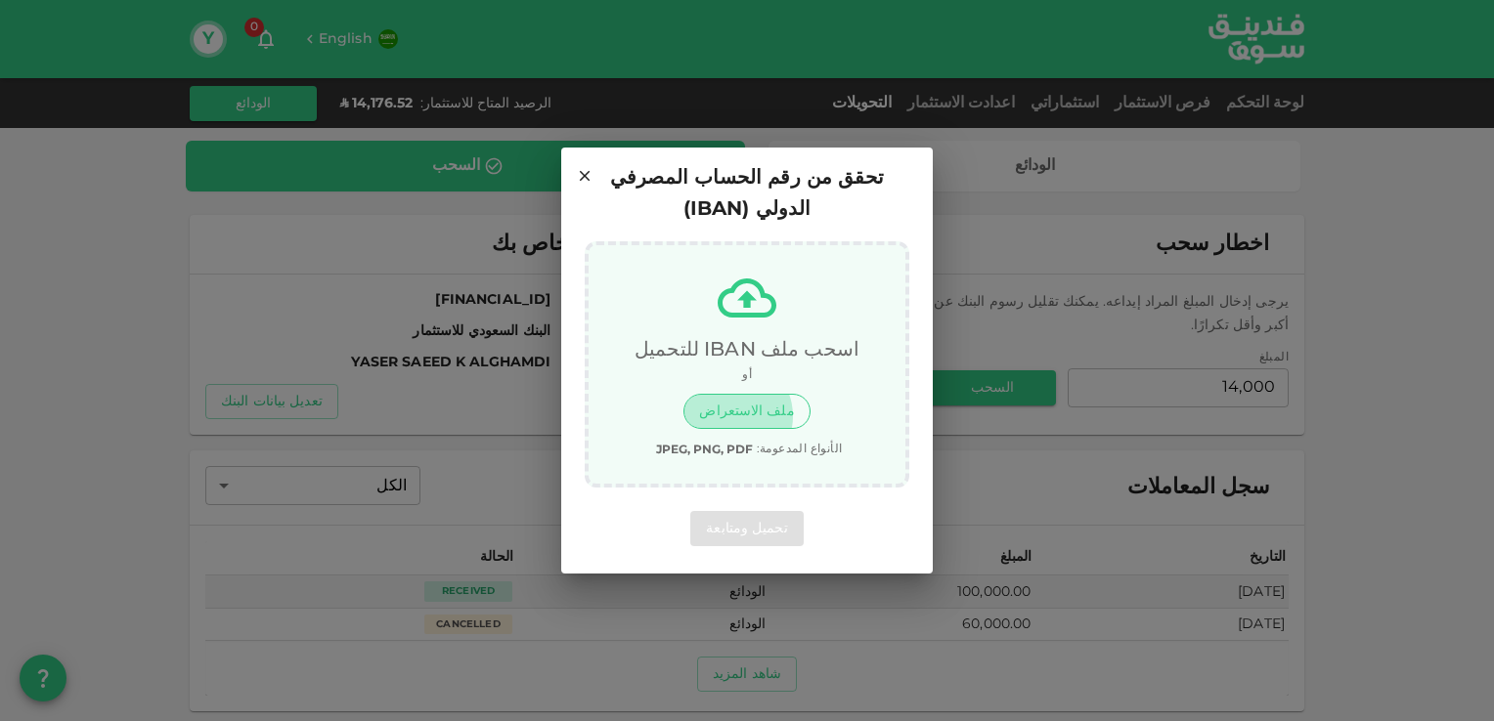
click at [738, 401] on button "ملف الاستعراض" at bounding box center [746, 411] width 126 height 35
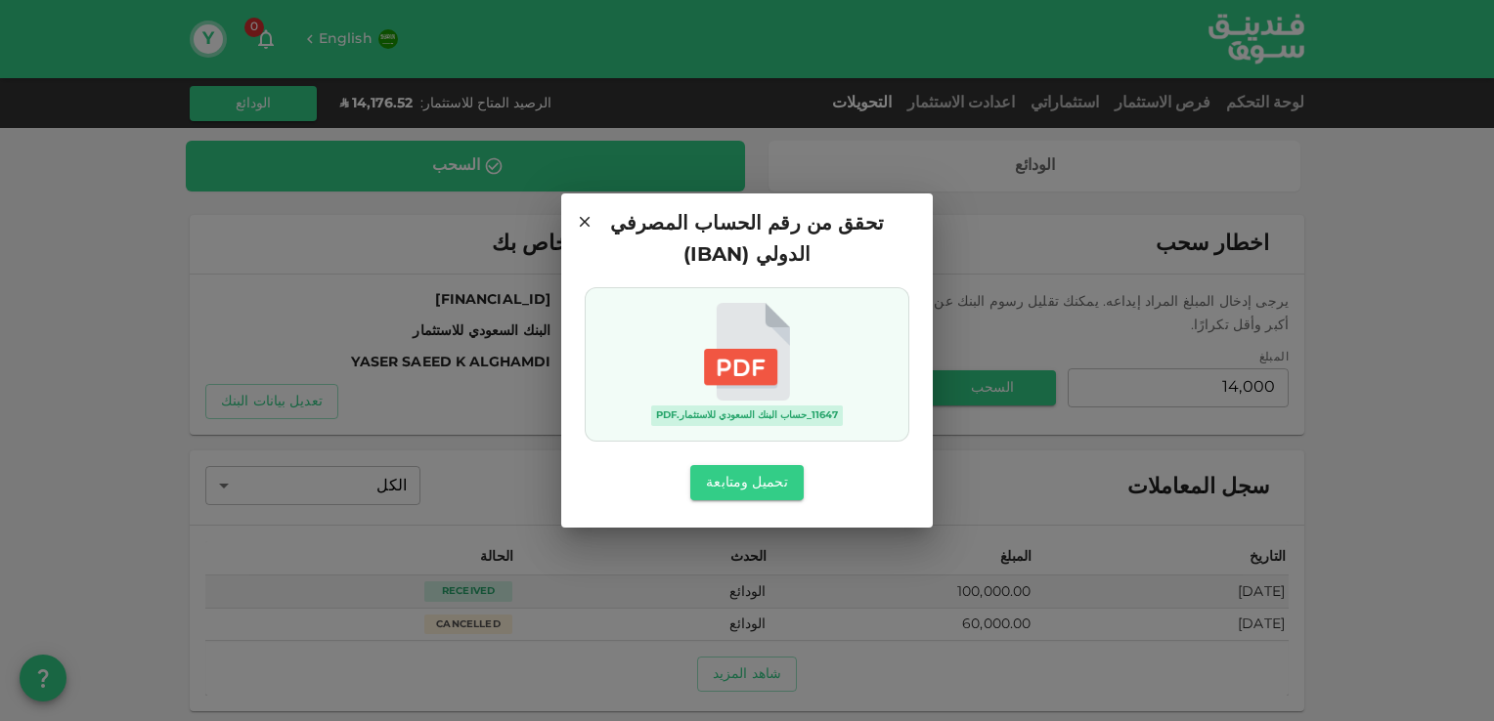
click at [825, 565] on div "تحقق من رقم الحساب المصرفي الدولي (IBAN) 11647_حساب البنك السعودي للاستثمار.pdf…" at bounding box center [747, 360] width 1494 height 721
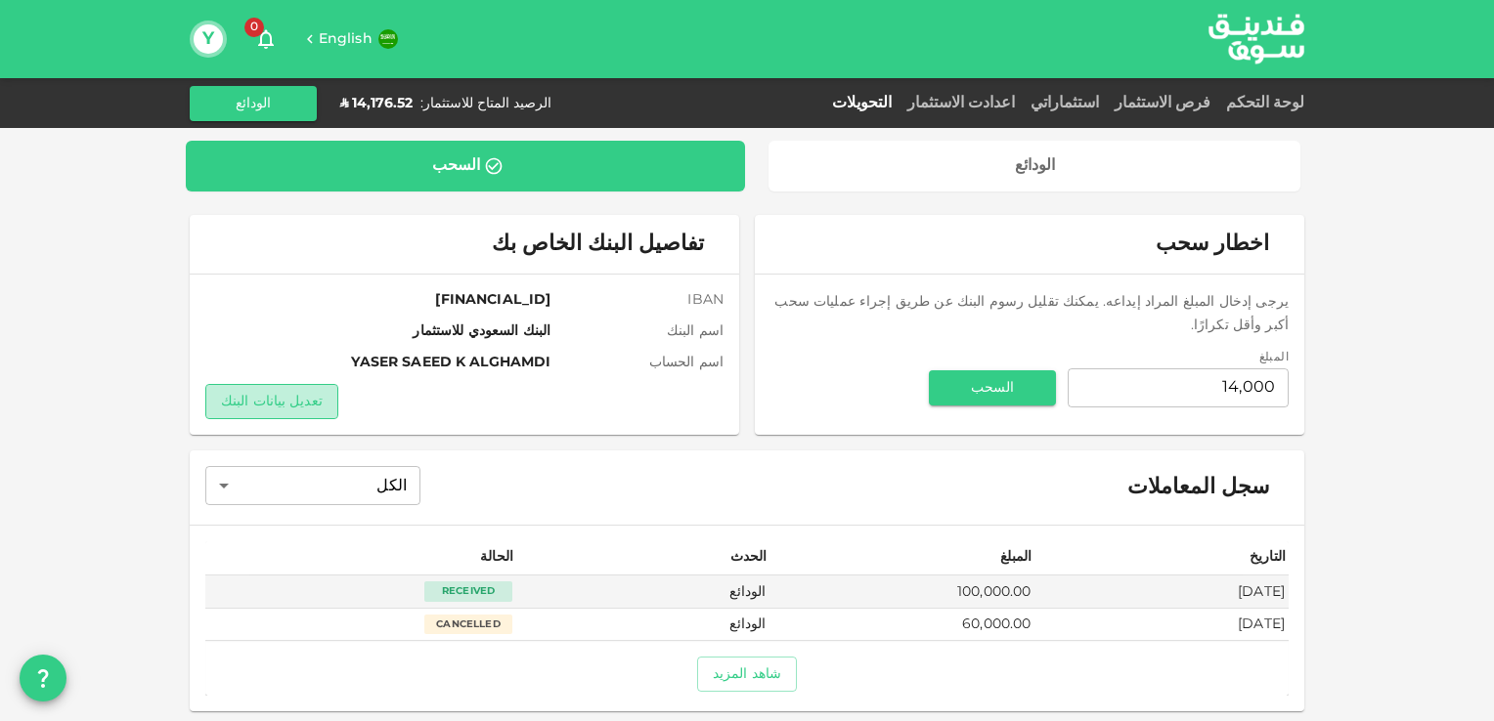
click at [279, 406] on button "تعديل بيانات البنك" at bounding box center [271, 401] width 133 height 35
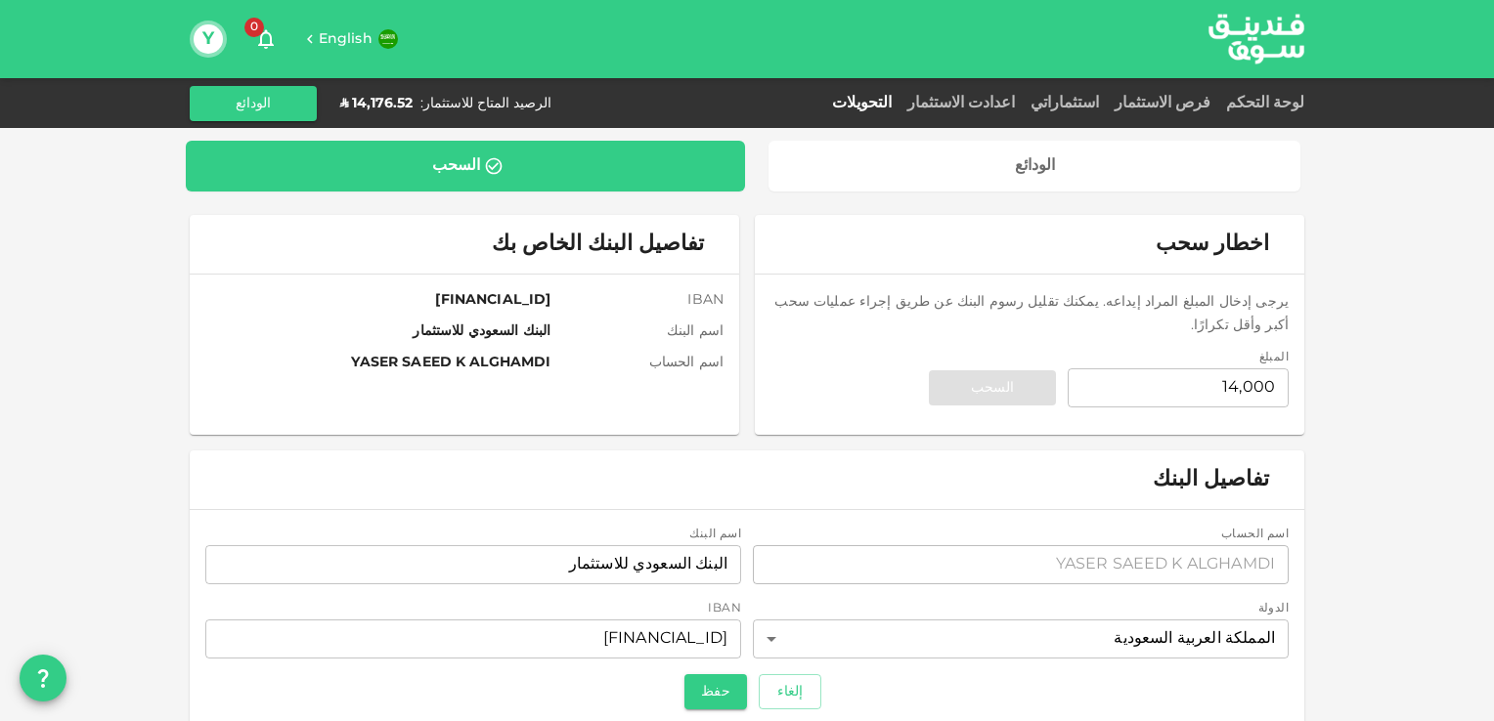
scroll to position [247, 0]
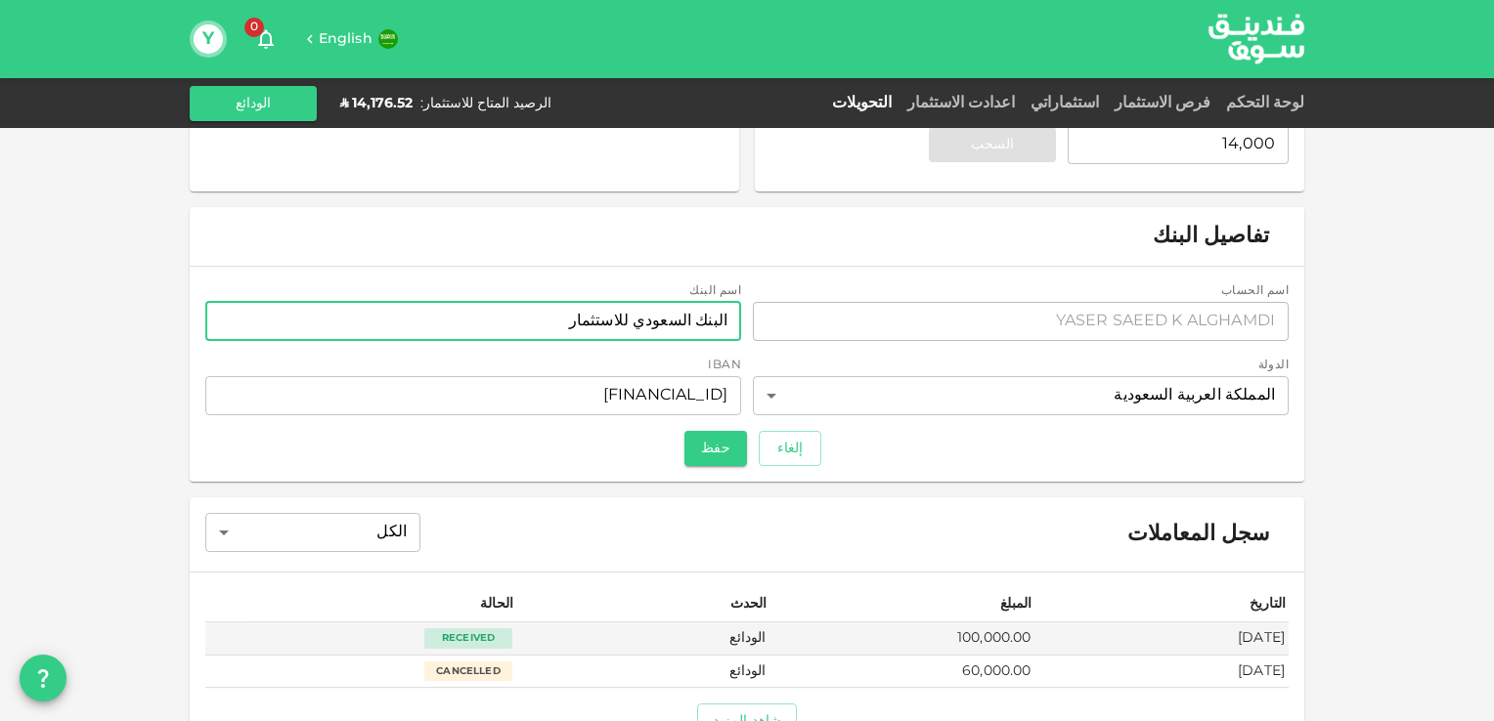
click at [688, 323] on input "البنك السعودي للاستثمار" at bounding box center [473, 321] width 536 height 39
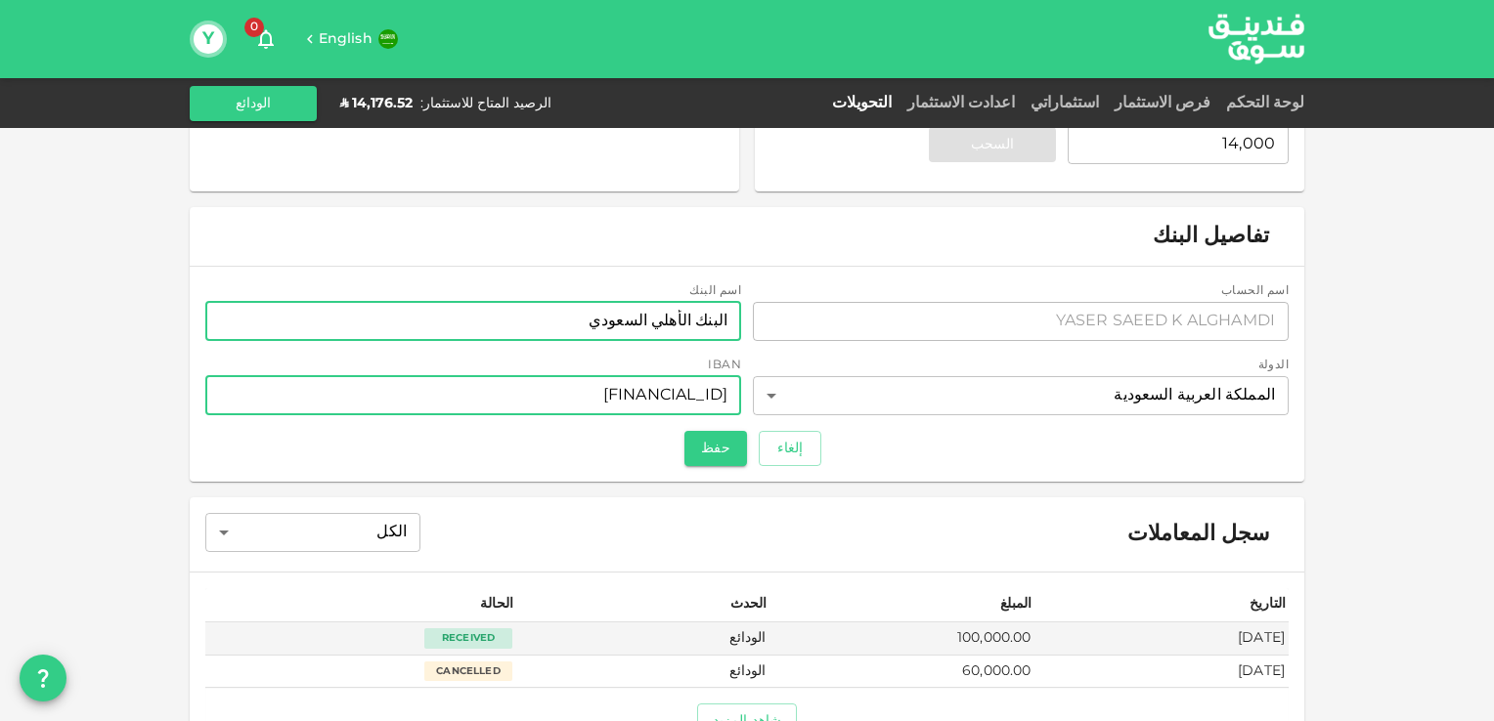
type input "البنك الأهلي السعودي"
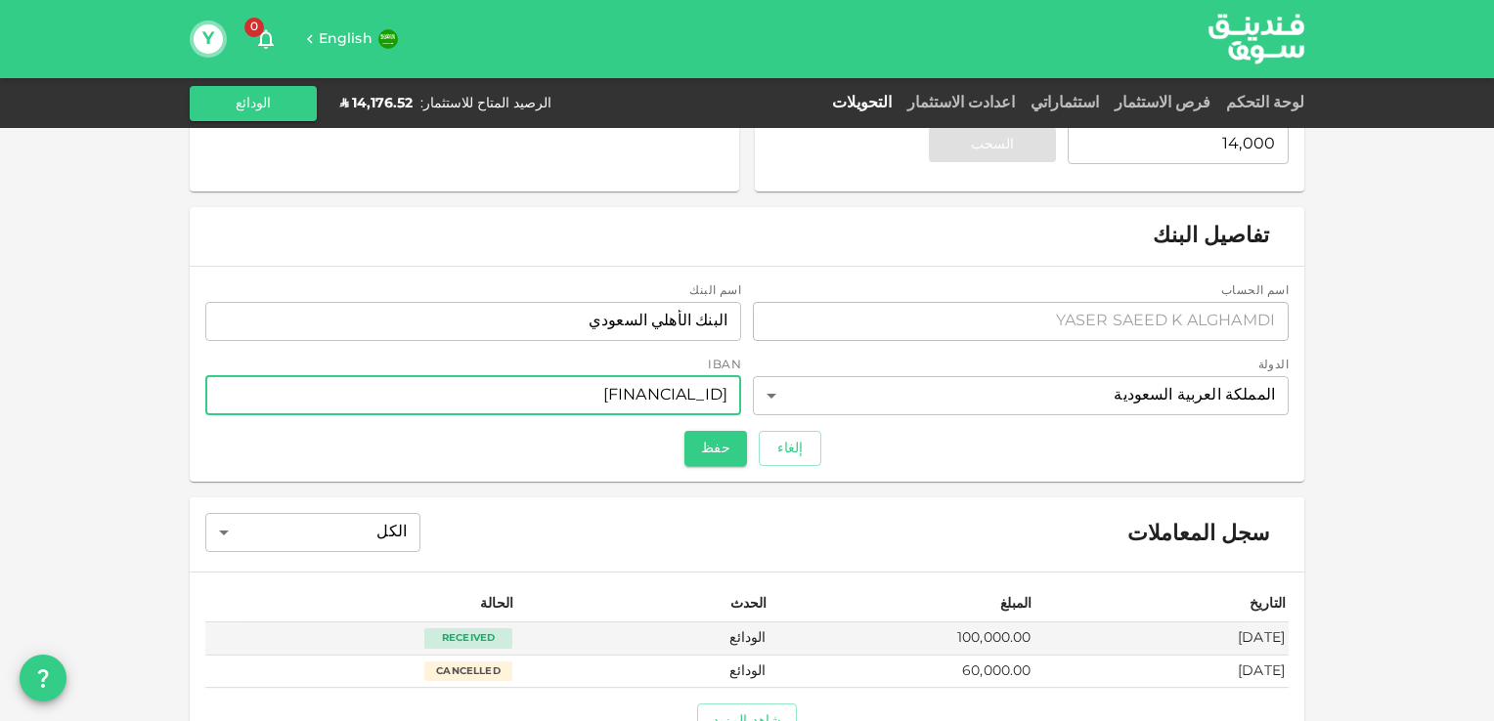
click at [661, 393] on input "SA8765000000116371327001" at bounding box center [473, 395] width 536 height 39
paste input "67 1000 0023 6528 0400 0200"
click at [559, 397] on input "SA67 1000 0023 6528 0400 0200" at bounding box center [473, 395] width 536 height 39
click at [598, 398] on input "SA67 10000023 6528 0400 0200" at bounding box center [473, 395] width 536 height 39
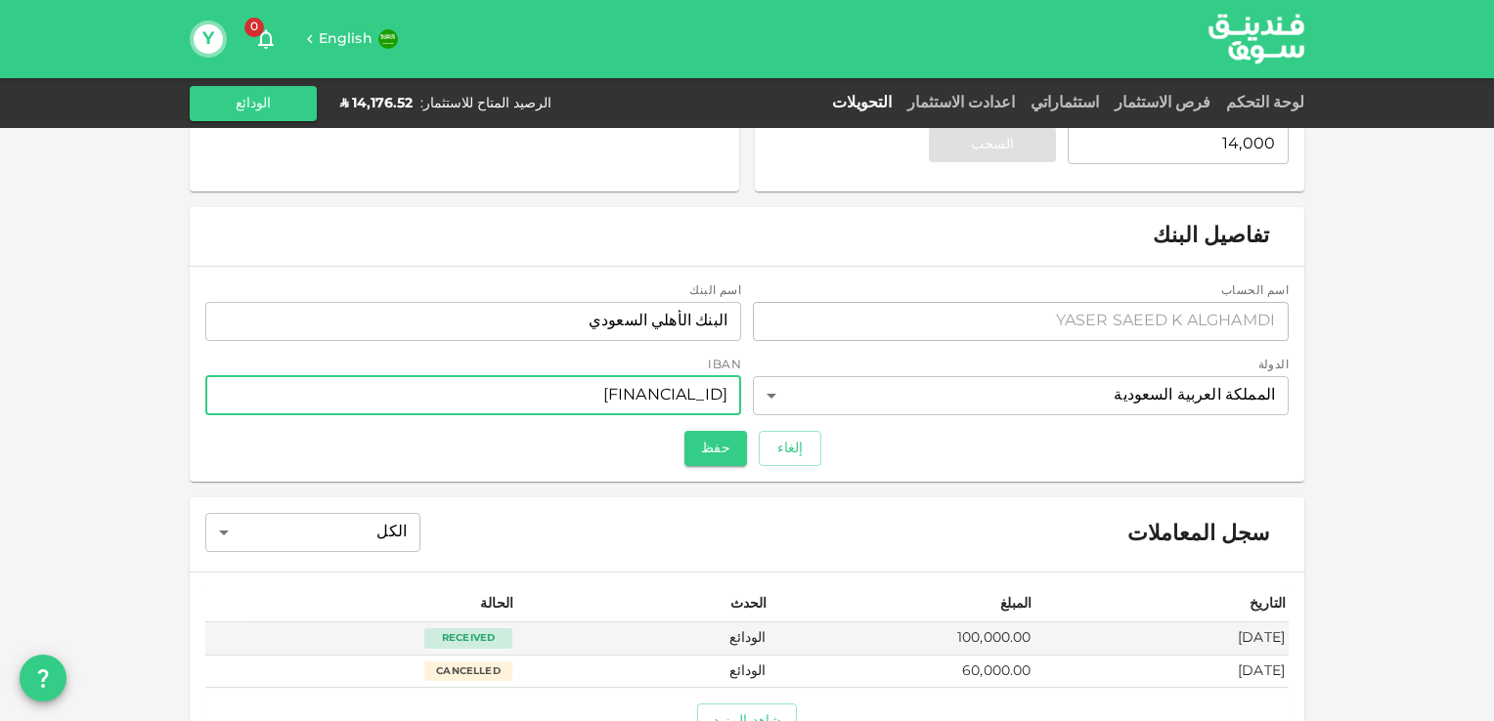
click at [641, 398] on input "SA67 100000236528 0400 0200" at bounding box center [473, 395] width 536 height 39
click at [688, 398] on input "SA67 1000002365280400 0200" at bounding box center [473, 395] width 536 height 39
click at [536, 393] on input "SA67 10000023652804000200" at bounding box center [473, 395] width 536 height 39
type input "SA6710000023652804000200"
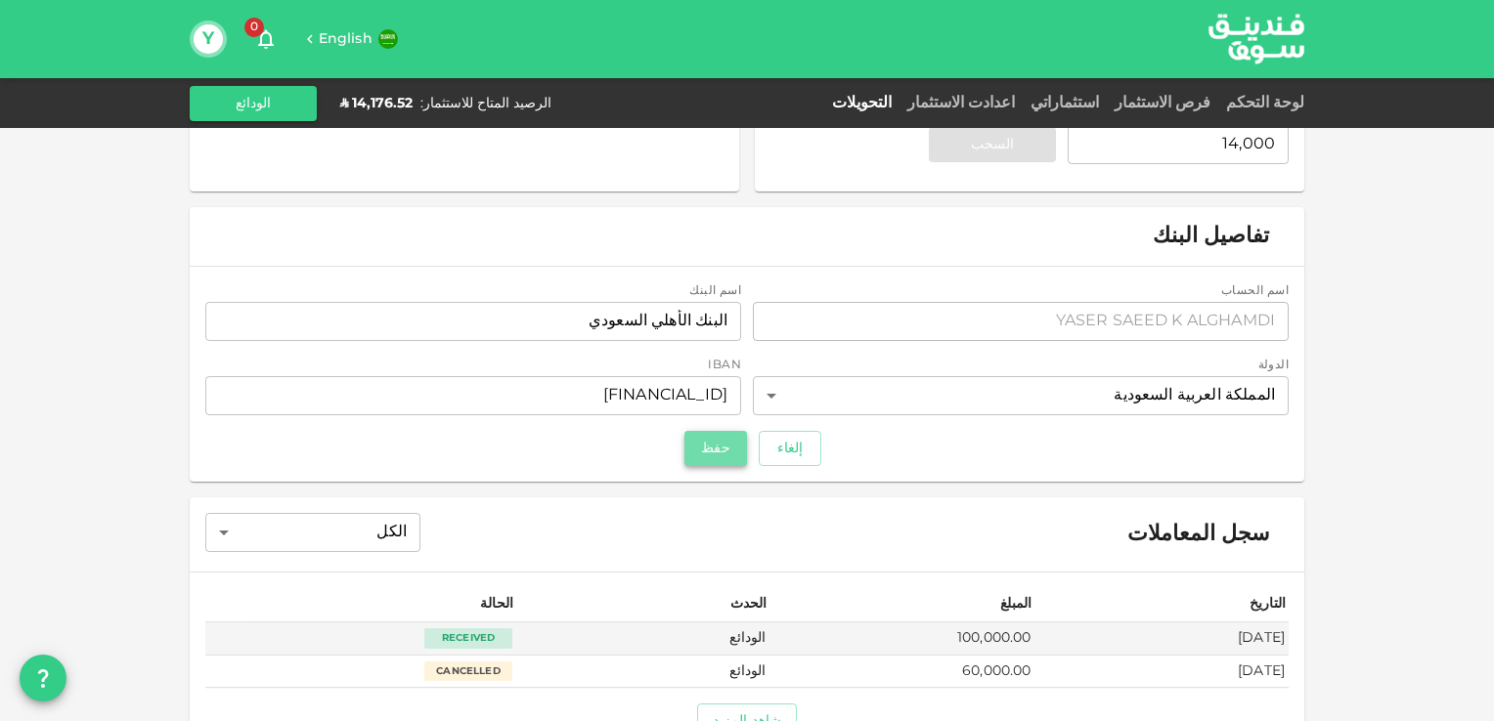
click at [743, 452] on button "حفظ" at bounding box center [715, 448] width 63 height 35
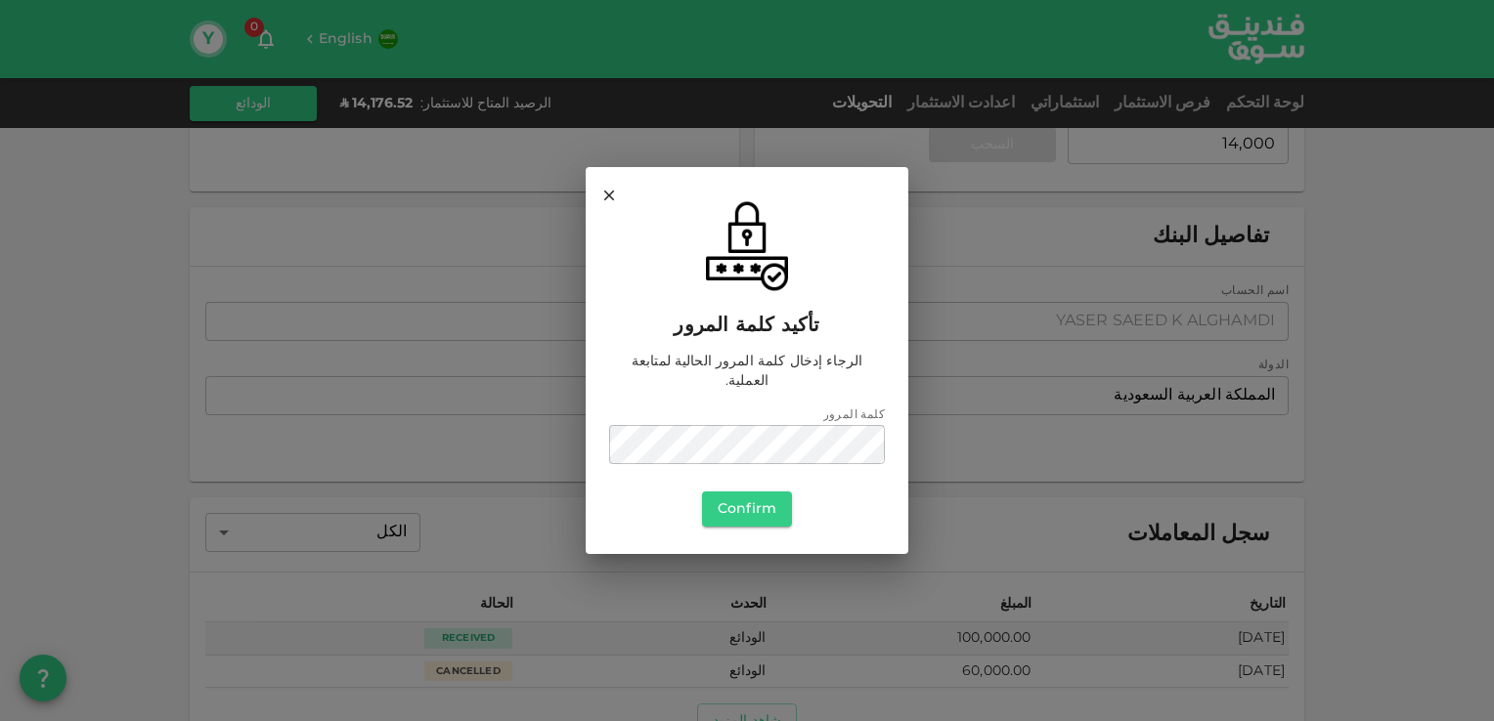
click at [717, 379] on span "الرجاء إدخال كلمة المرور الحالية لمتابعة العملية." at bounding box center [747, 371] width 276 height 39
click at [729, 492] on button "Confirm" at bounding box center [747, 509] width 90 height 35
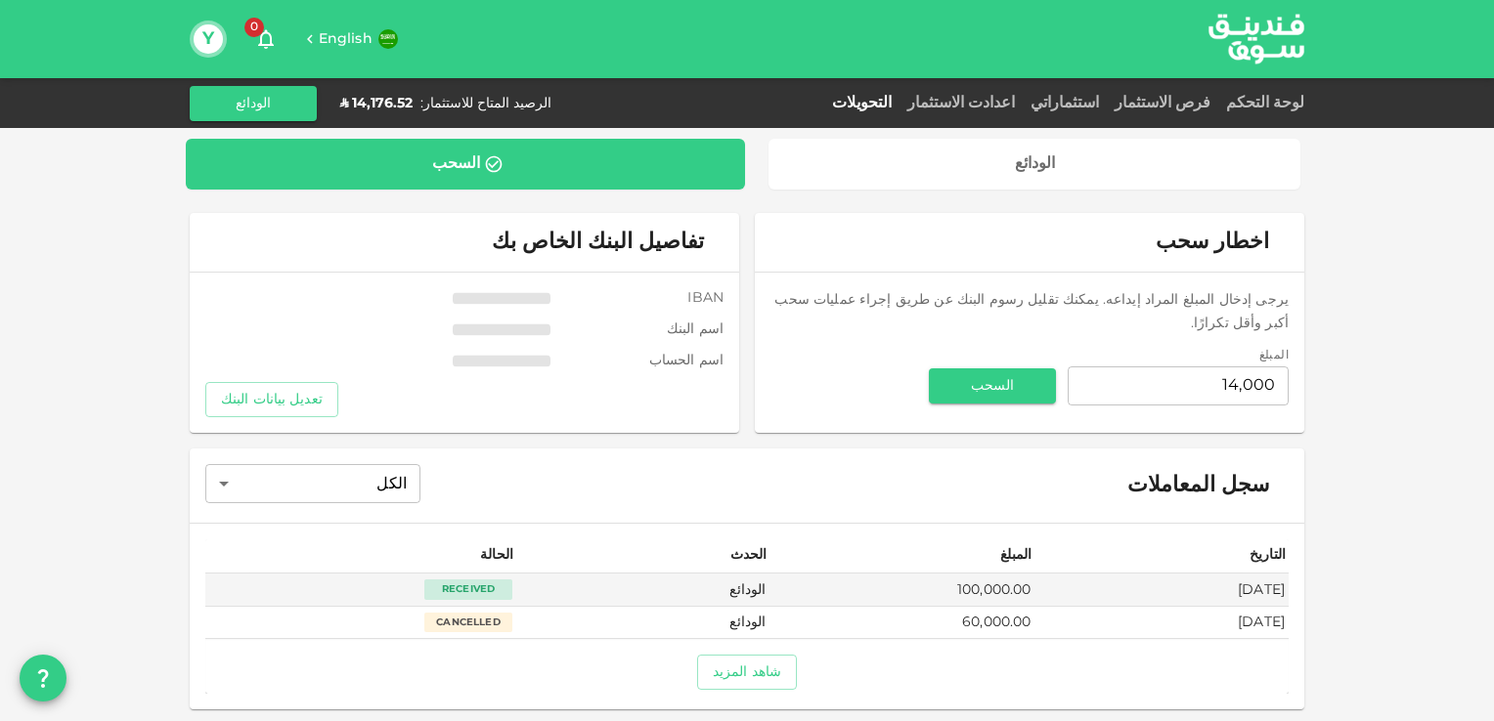
scroll to position [4, 0]
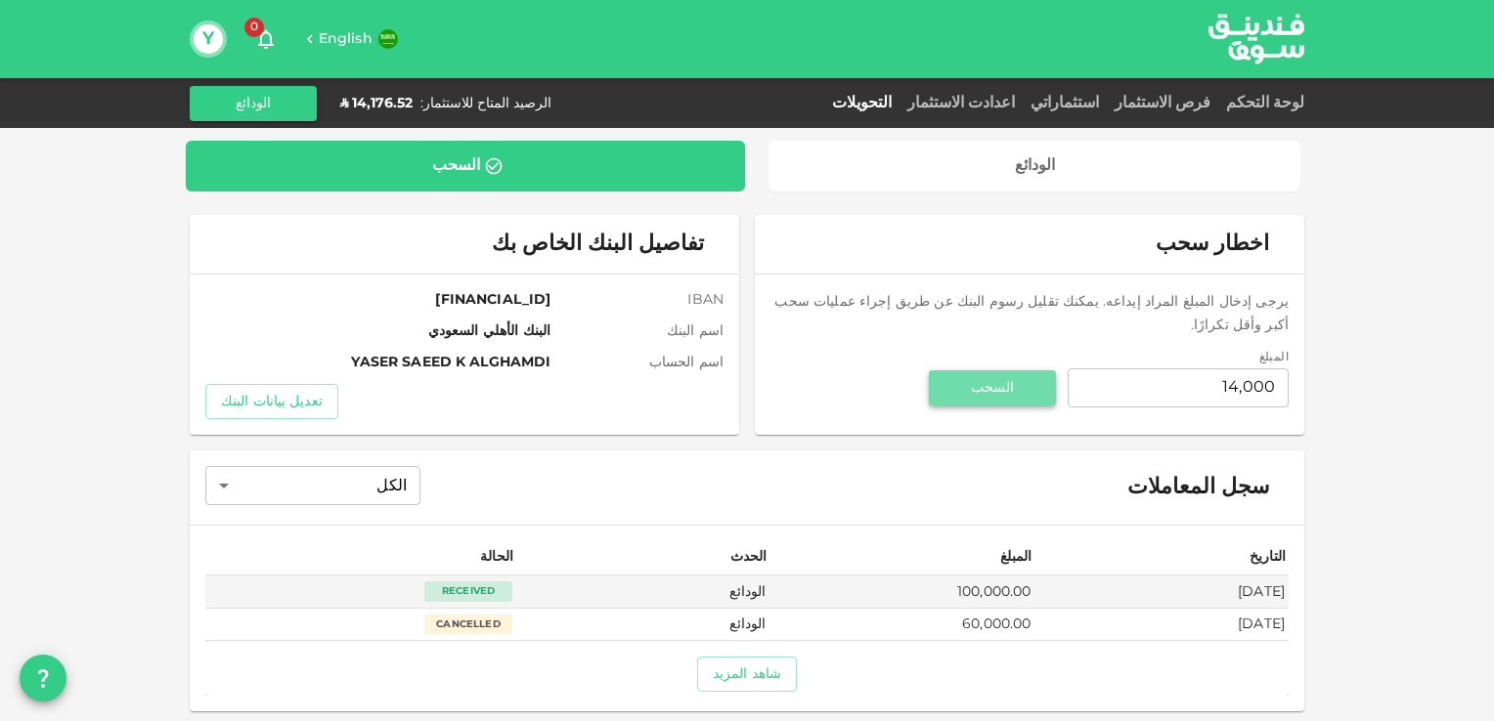
click at [990, 370] on button "السحب" at bounding box center [992, 387] width 127 height 35
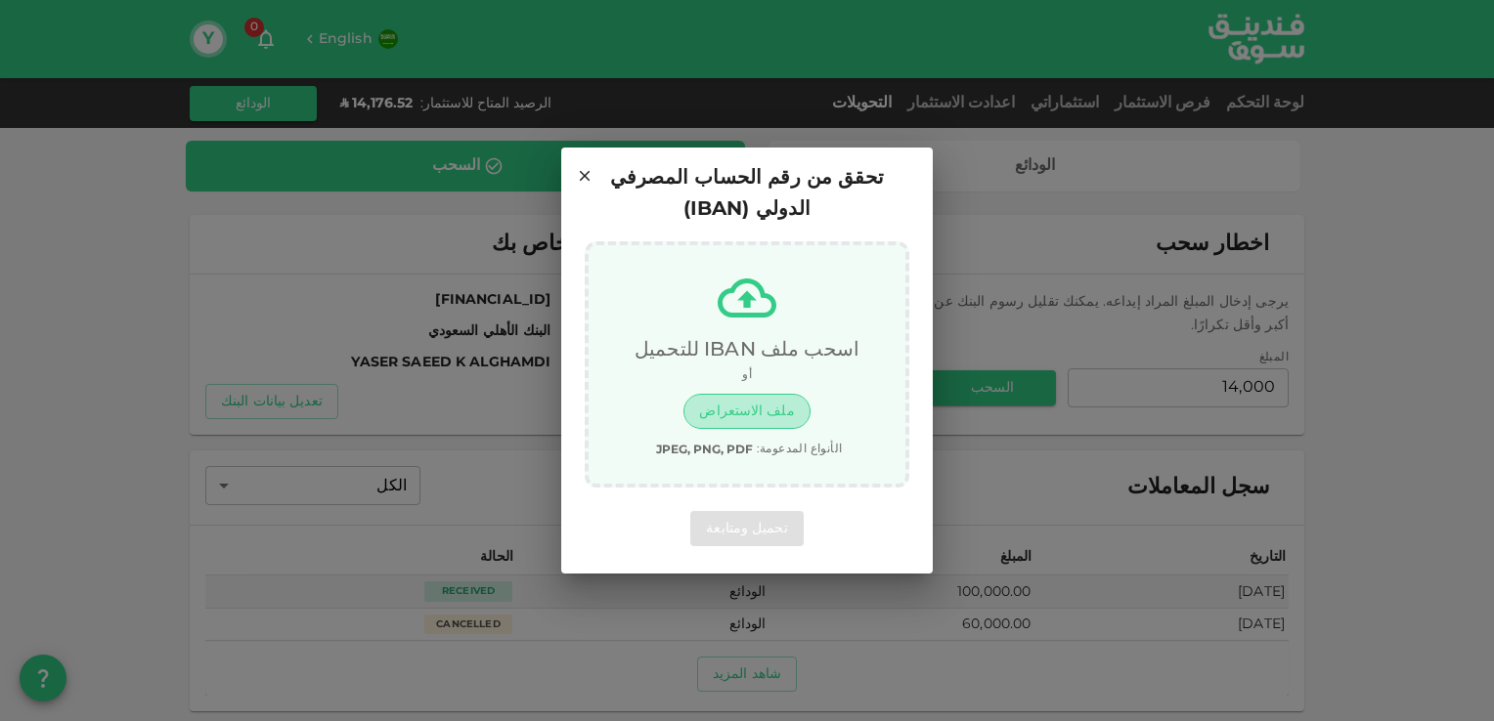
click at [760, 395] on button "ملف الاستعراض" at bounding box center [746, 411] width 126 height 35
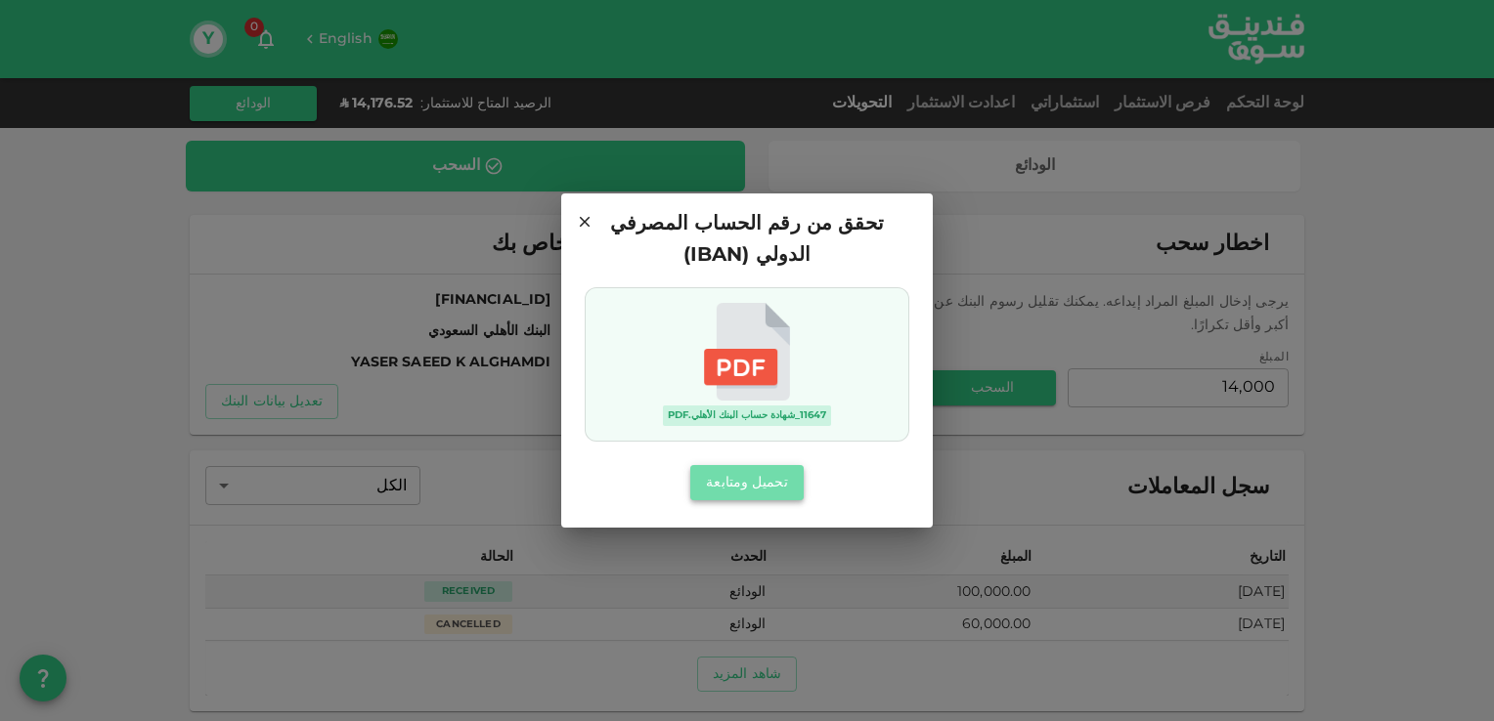
click at [758, 465] on button "تحميل ومتابعة" at bounding box center [746, 482] width 112 height 35
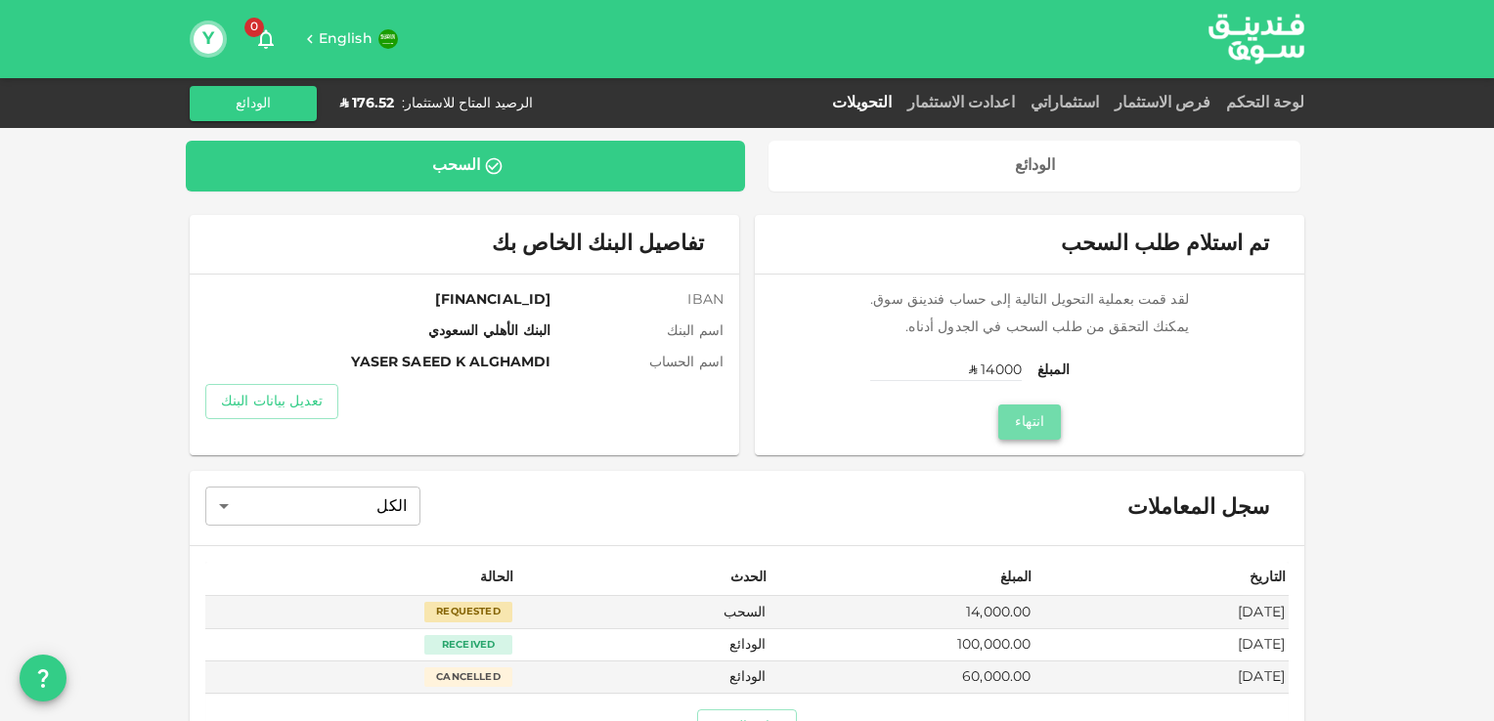
click at [1040, 426] on button "انتهاء" at bounding box center [1029, 422] width 63 height 35
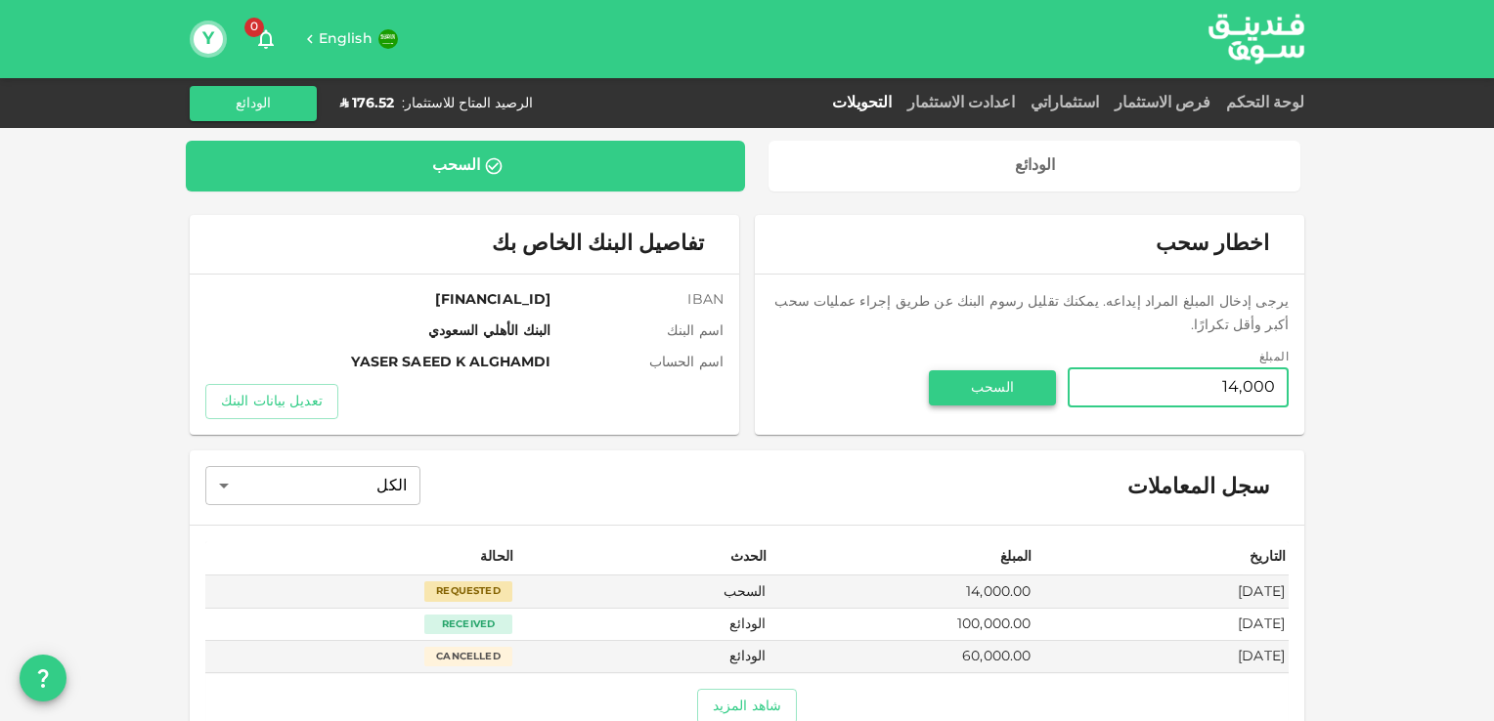
type input "14,000"
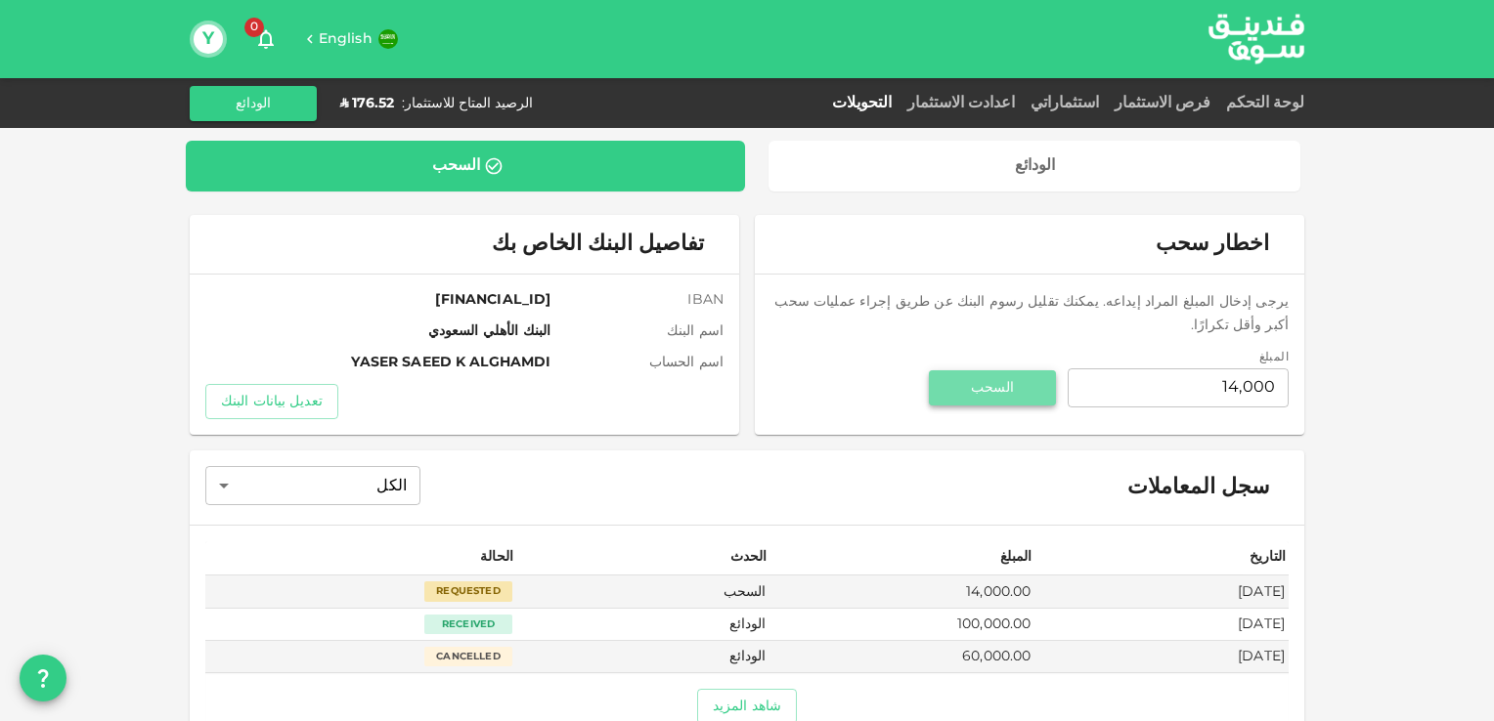
click at [1000, 370] on button "السحب" at bounding box center [992, 387] width 127 height 35
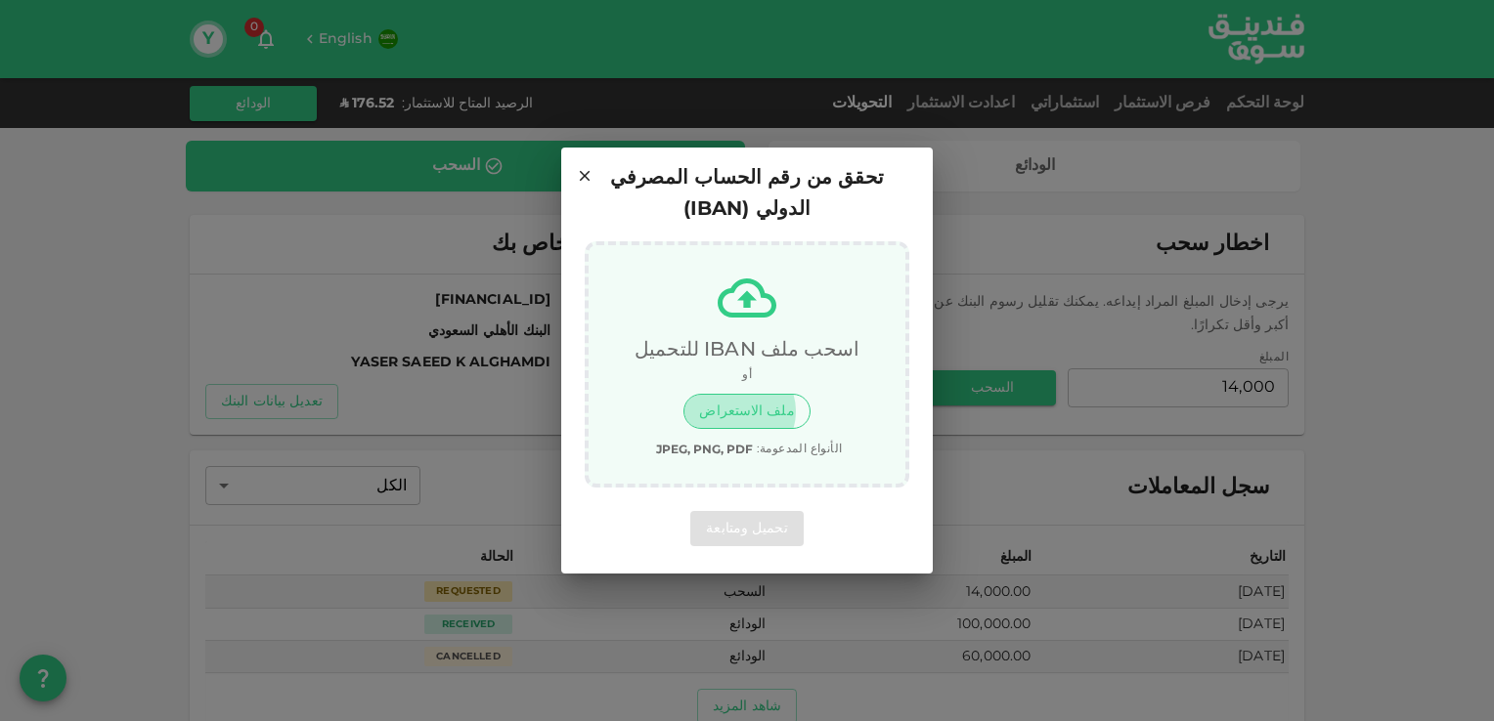
click at [749, 396] on button "ملف الاستعراض" at bounding box center [746, 411] width 126 height 35
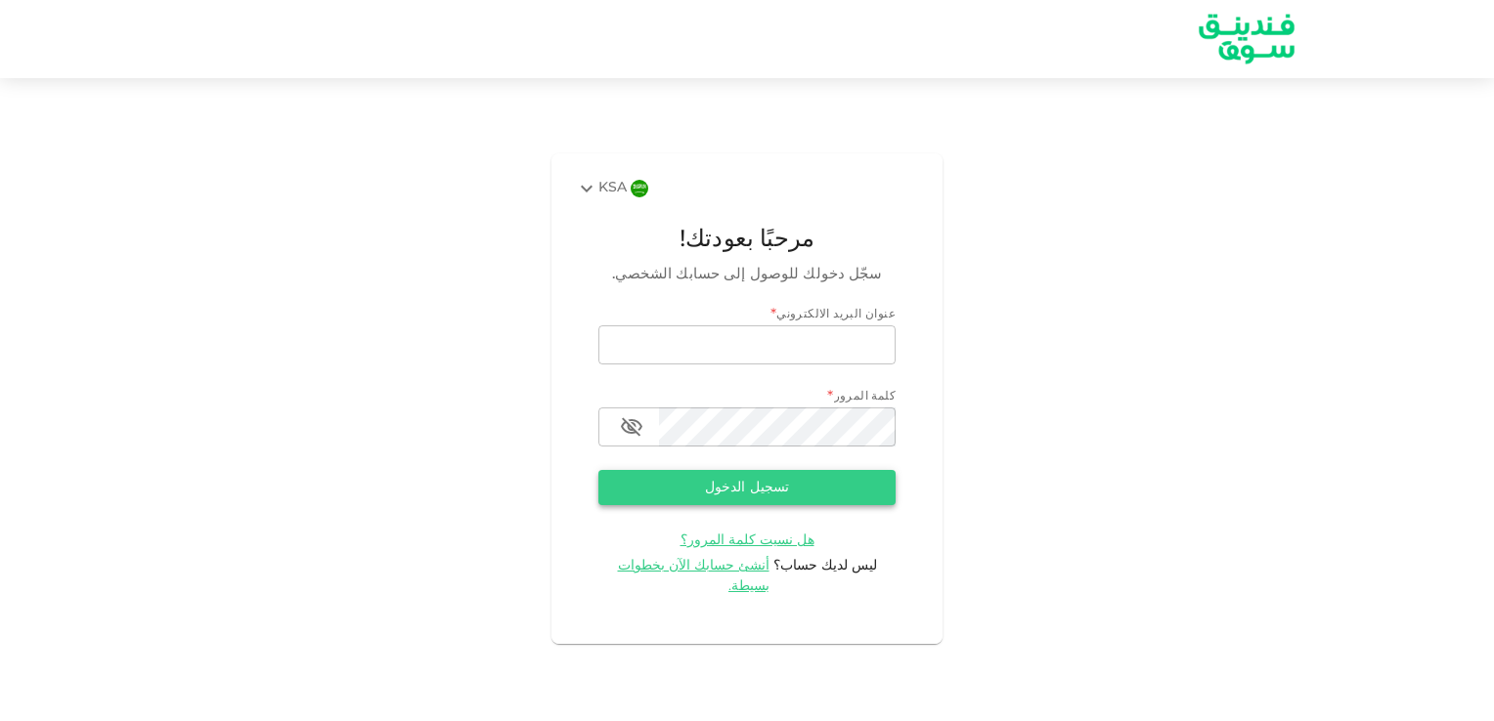
type input "[EMAIL_ADDRESS][DOMAIN_NAME]"
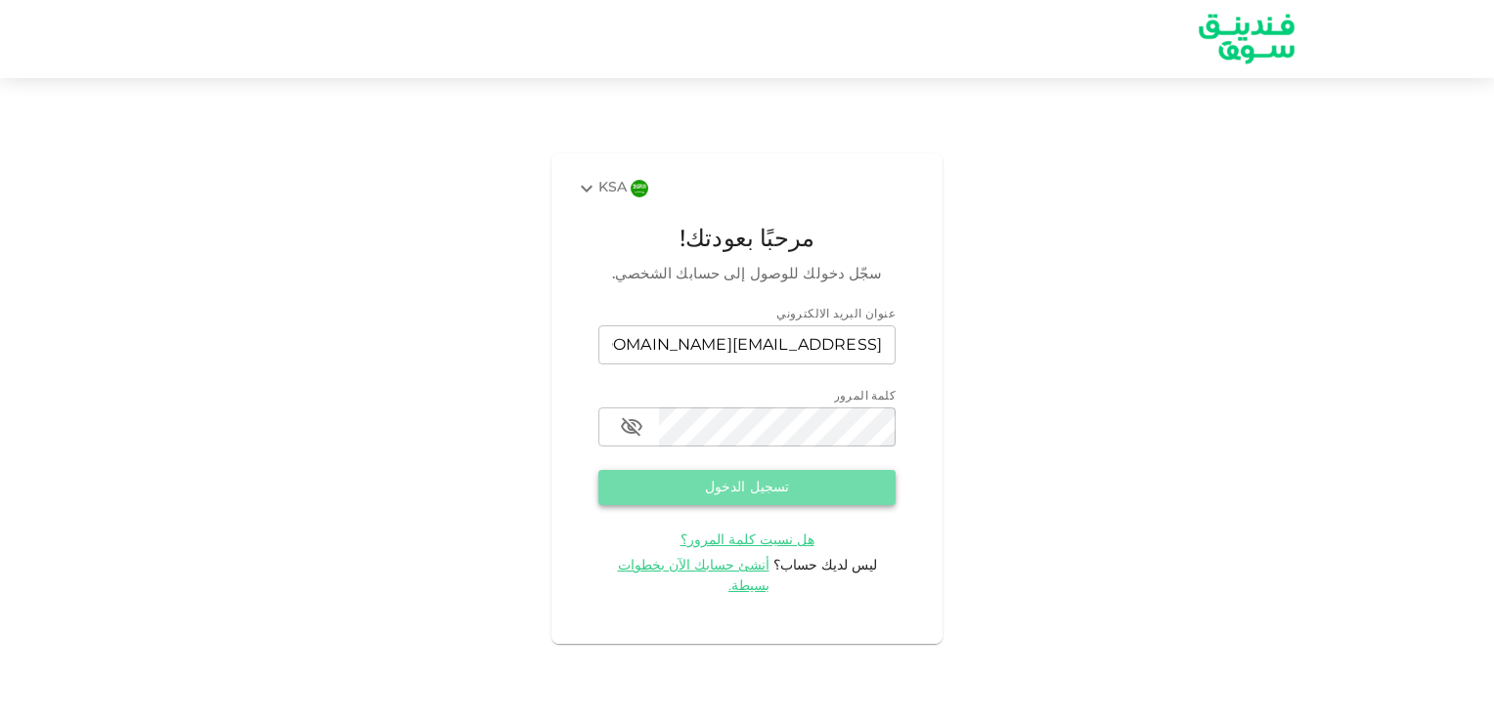
click at [751, 493] on button "تسجيل الدخول" at bounding box center [746, 487] width 297 height 35
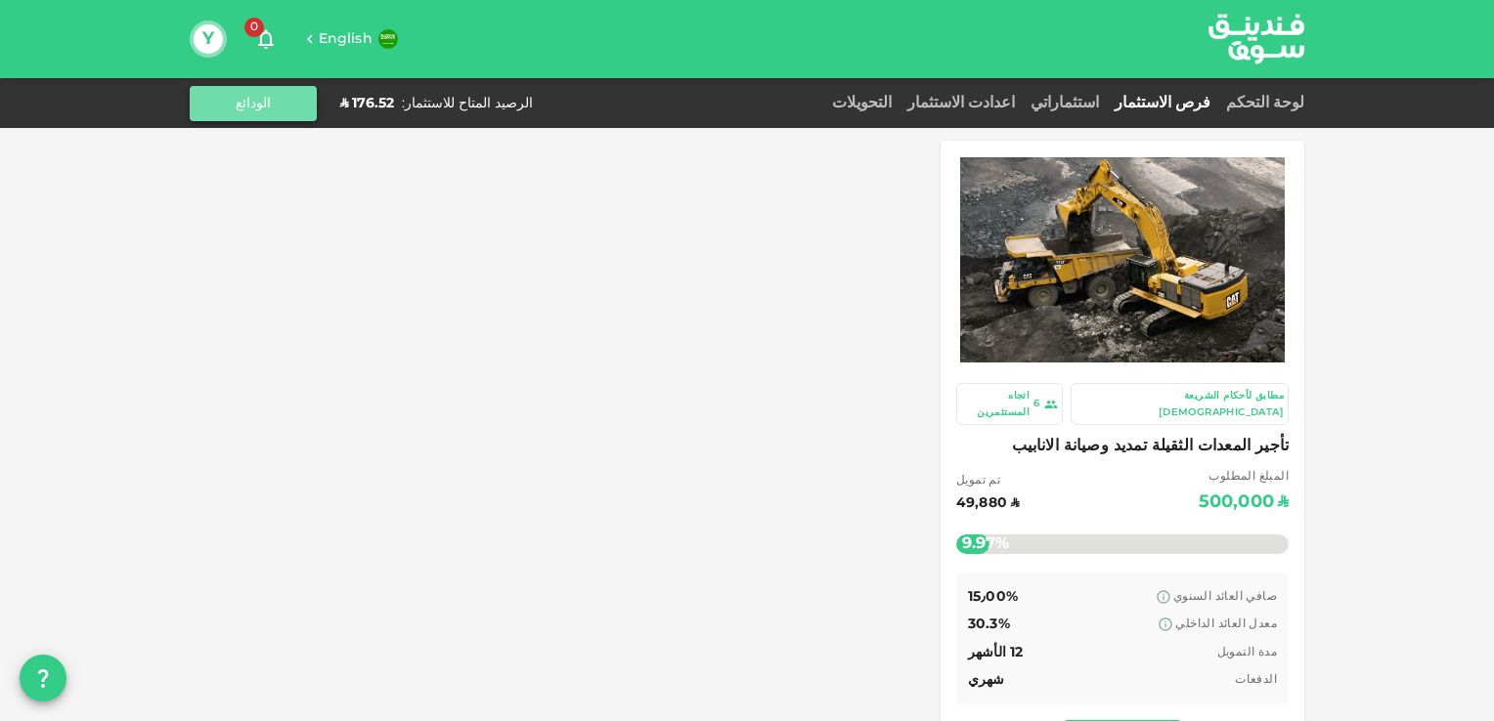
click at [277, 96] on button "الودائع" at bounding box center [253, 103] width 127 height 35
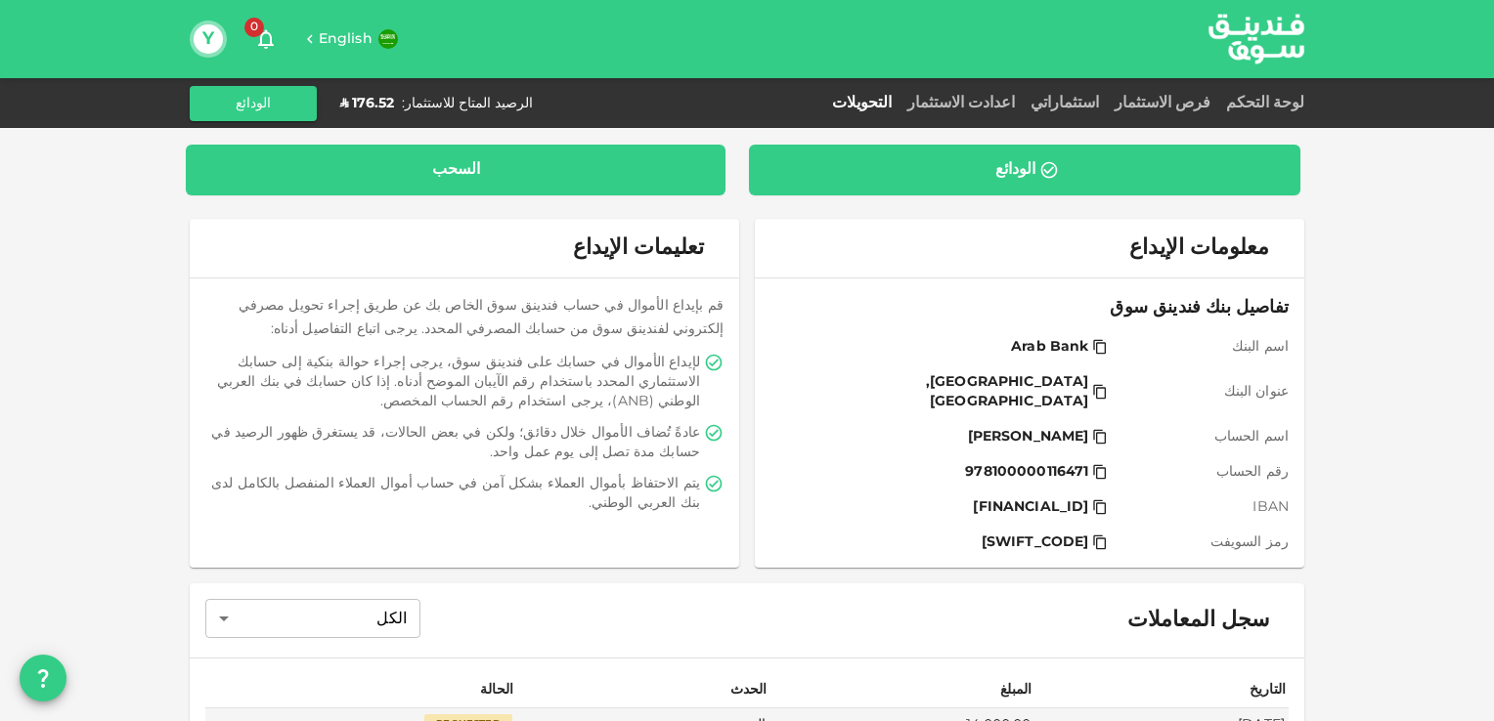
click at [580, 182] on div "السحب" at bounding box center [456, 170] width 540 height 51
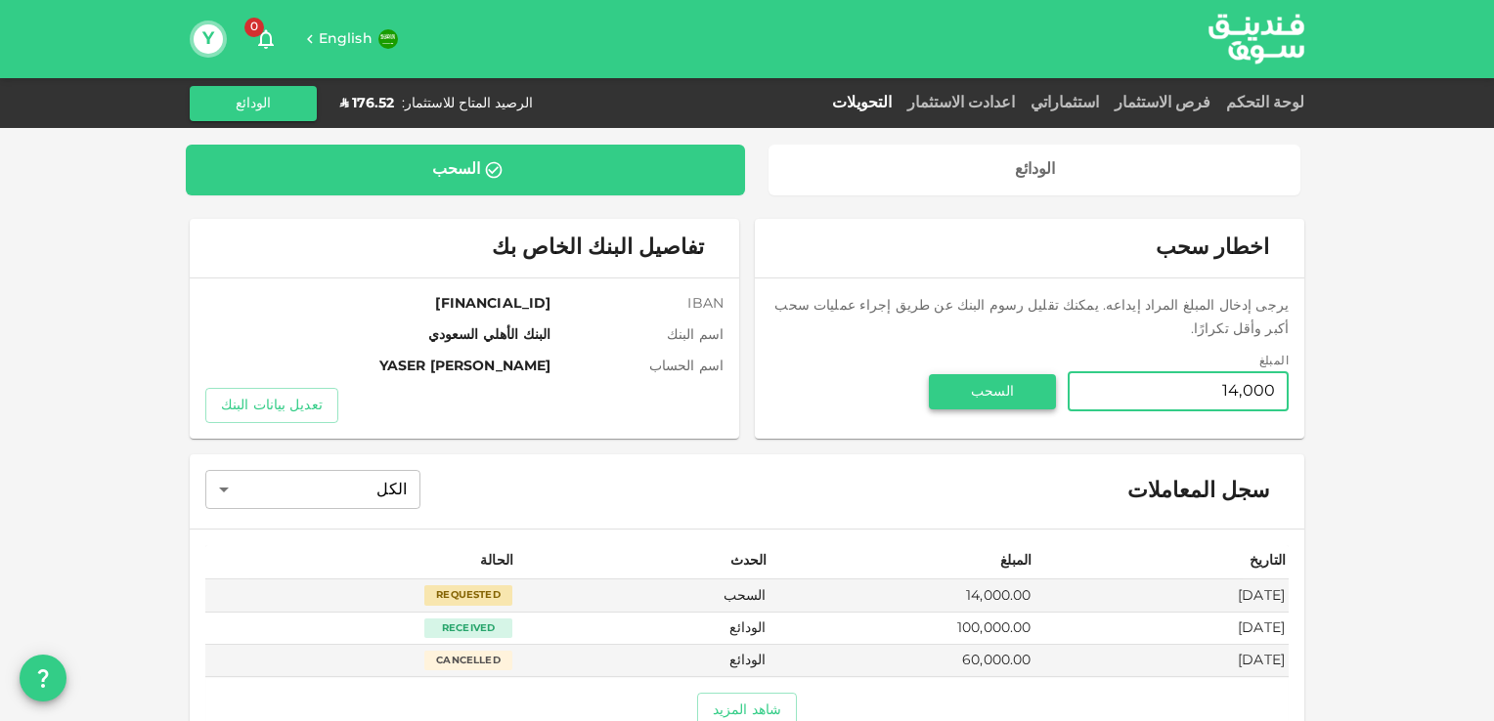
type input "14,000"
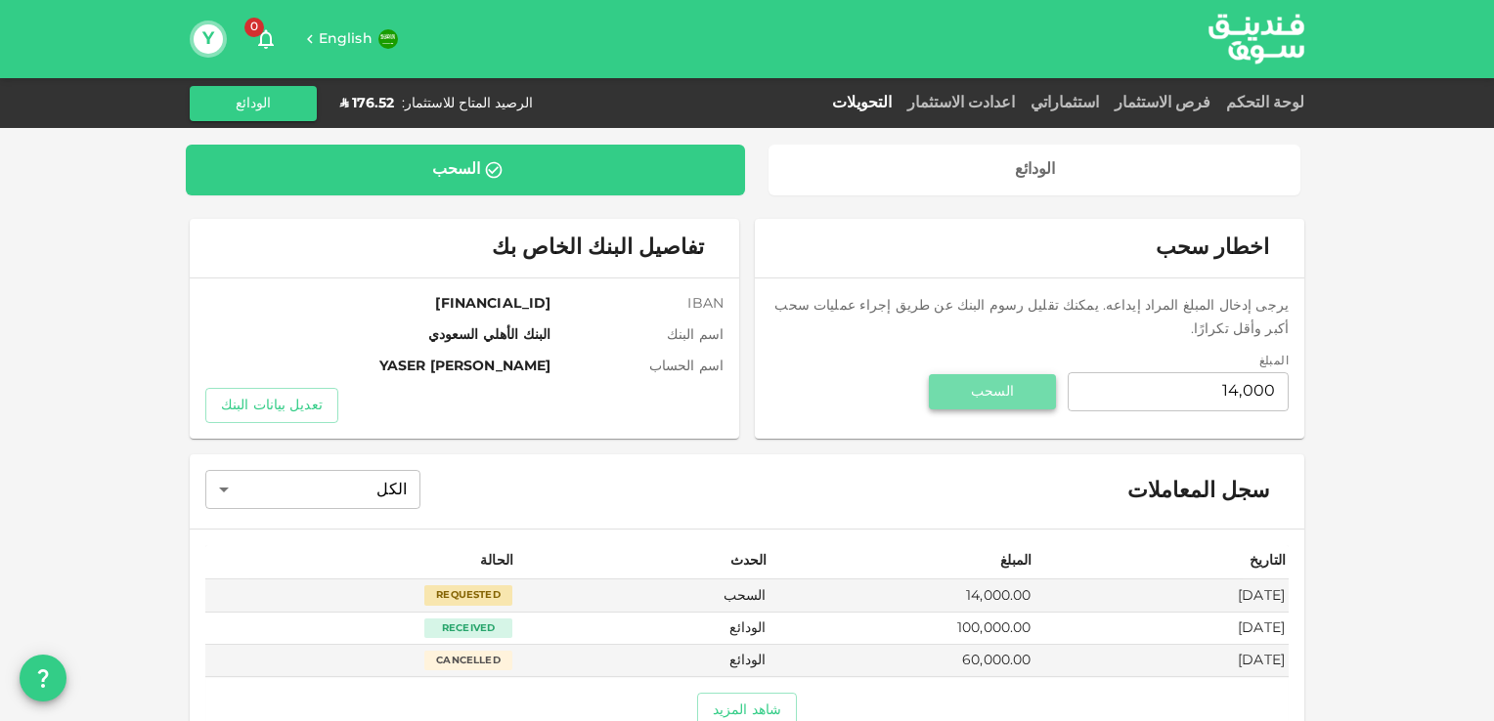
click at [984, 374] on button "السحب" at bounding box center [992, 391] width 127 height 35
